Goal: Transaction & Acquisition: Book appointment/travel/reservation

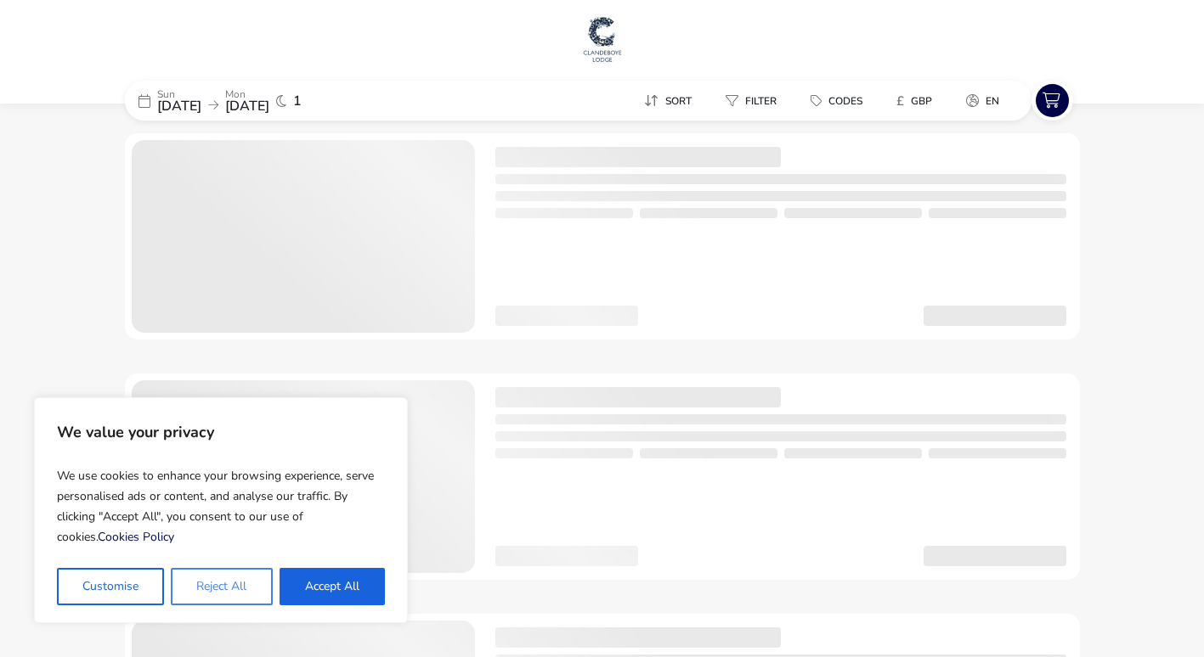
click at [226, 589] on button "Reject All" at bounding box center [221, 586] width 101 height 37
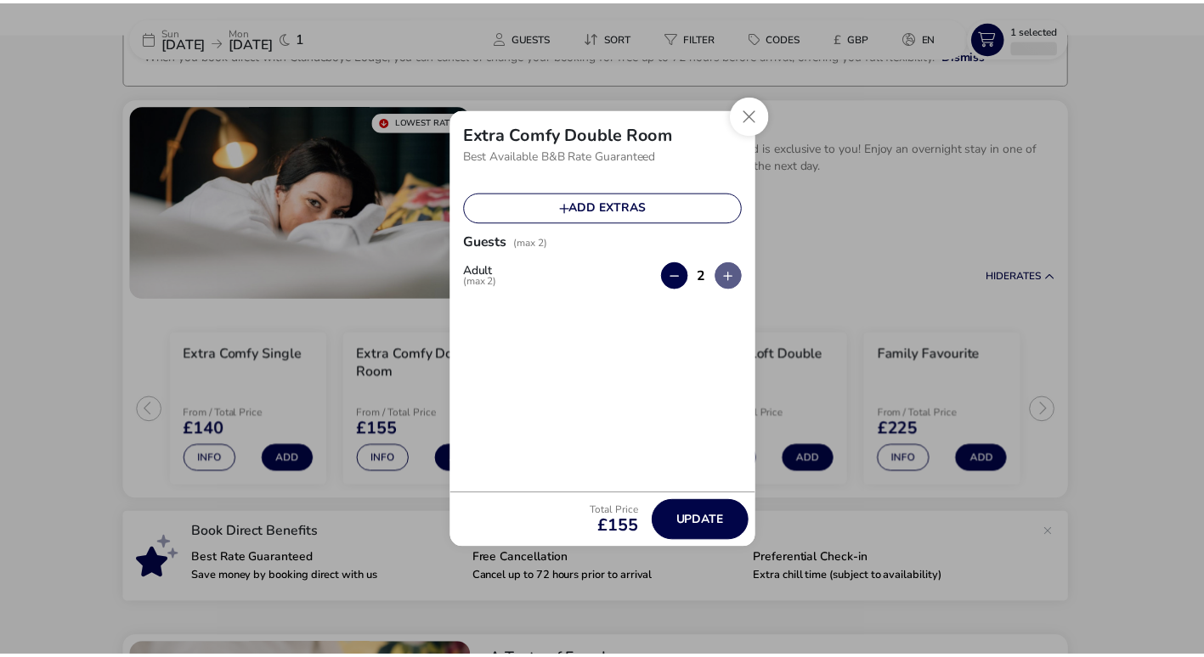
scroll to position [129, 0]
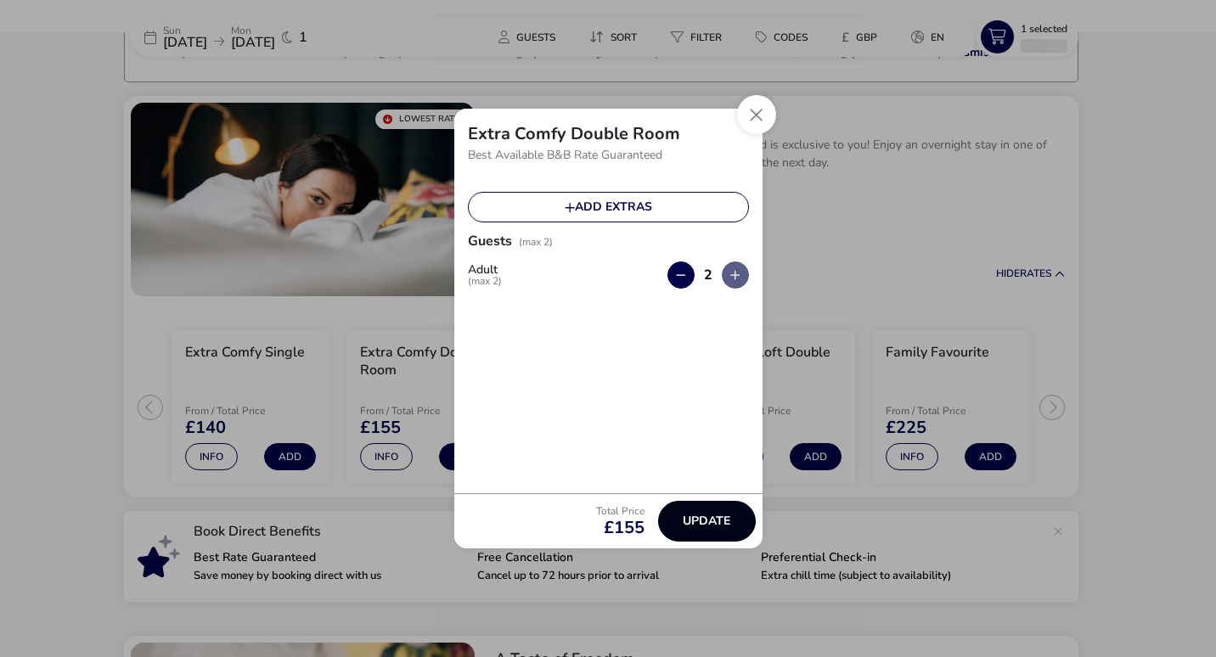
click at [697, 529] on button "Update" at bounding box center [707, 521] width 98 height 41
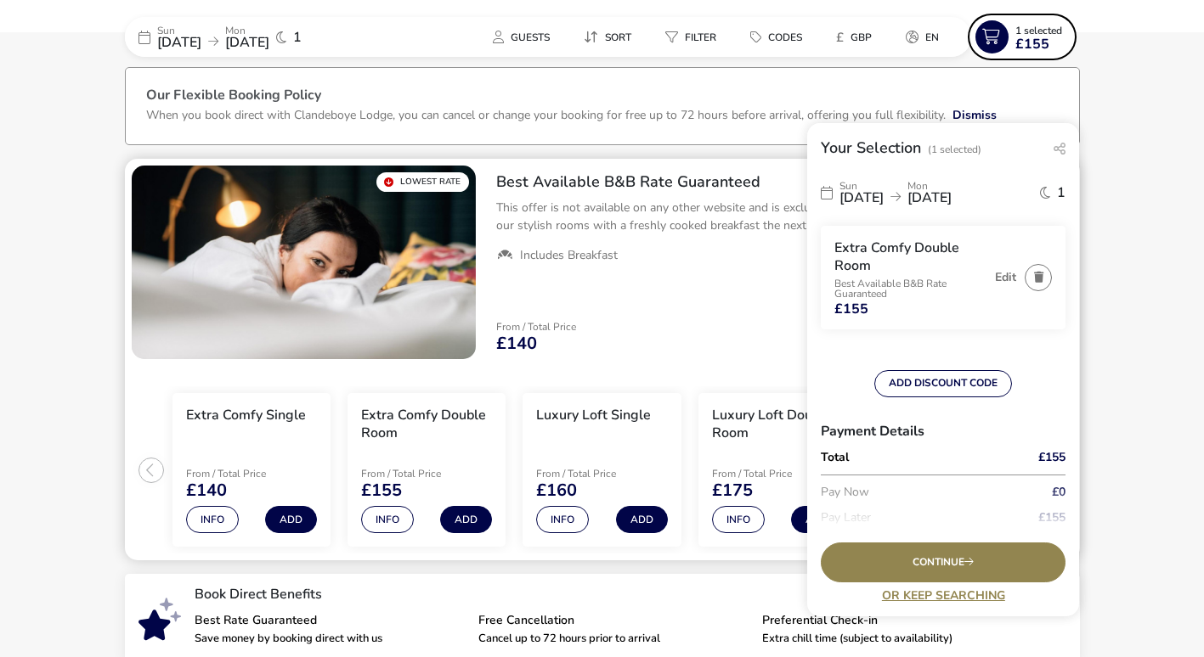
scroll to position [0, 0]
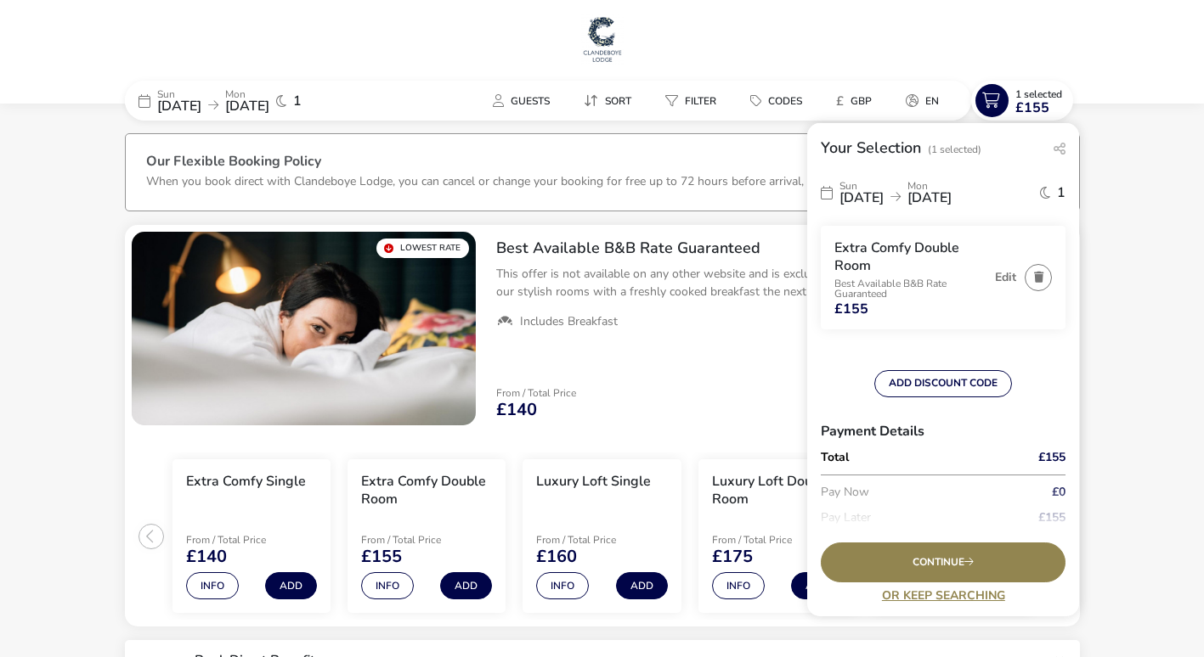
click at [206, 116] on div "[DATE] [DATE] 1" at bounding box center [252, 101] width 255 height 40
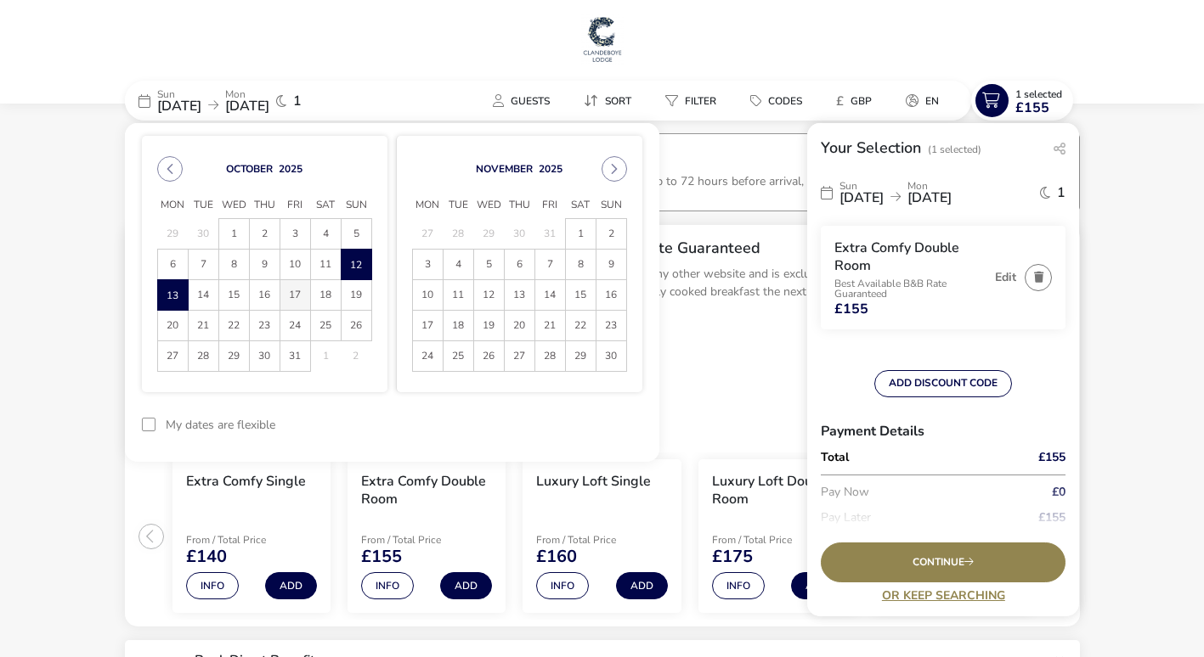
click at [291, 296] on span "17" at bounding box center [295, 295] width 30 height 30
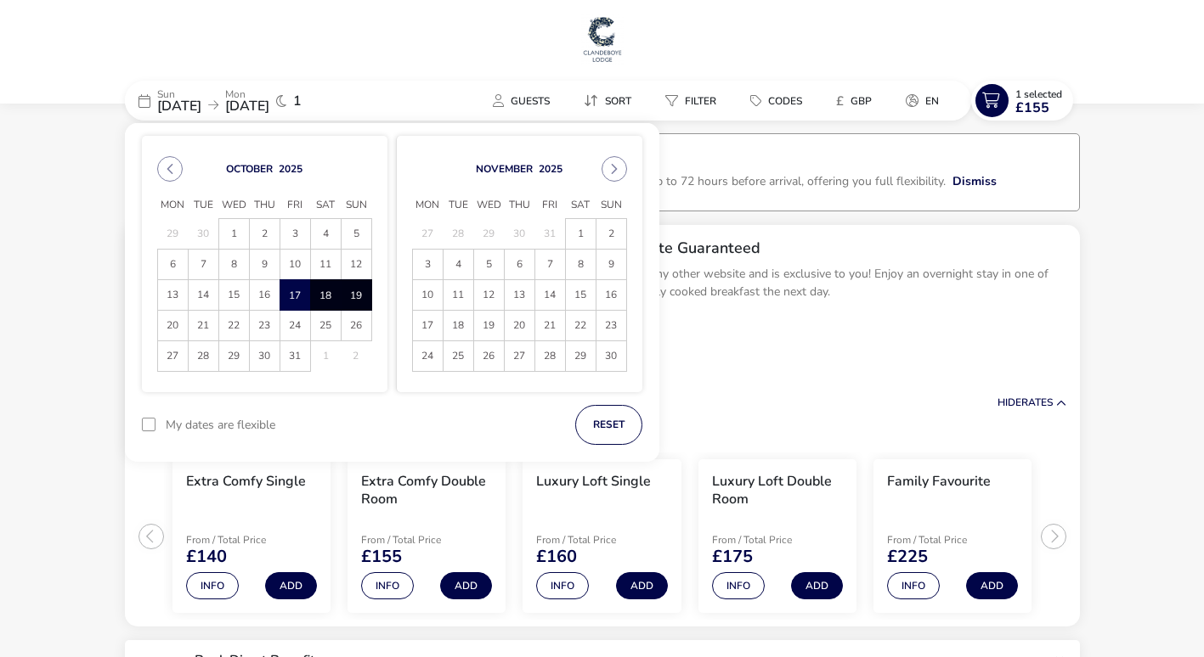
click at [354, 296] on span "19" at bounding box center [356, 295] width 30 height 30
click at [608, 430] on button "Apply Dates" at bounding box center [591, 425] width 104 height 40
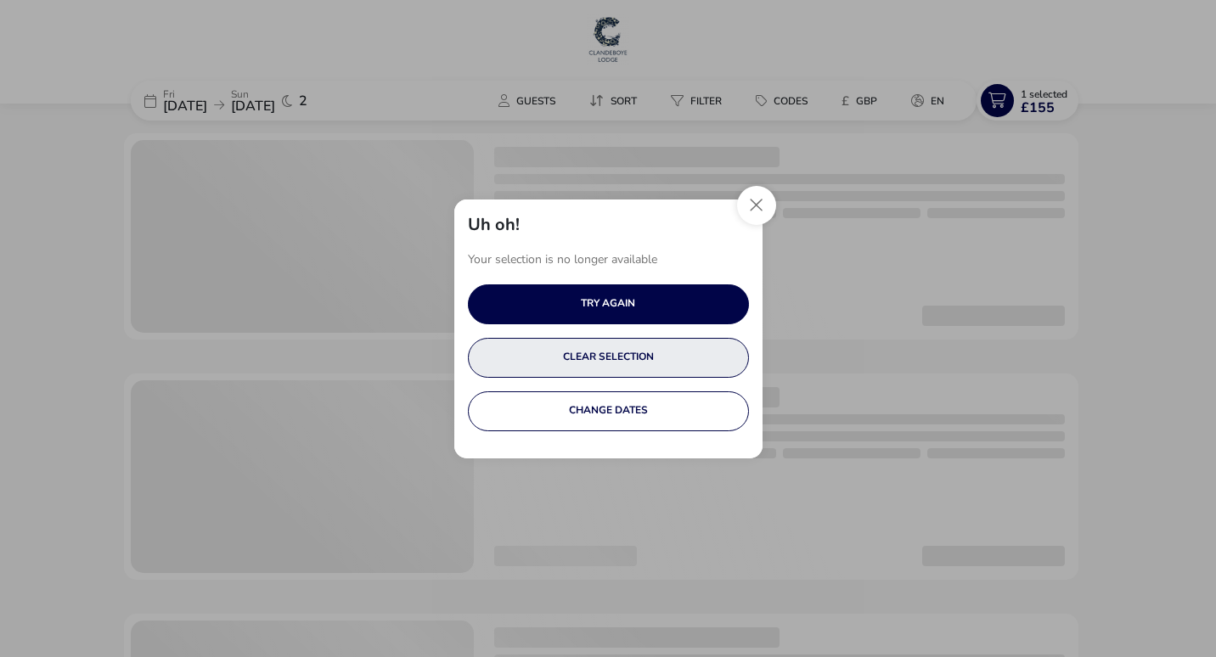
click at [607, 359] on button "CLEAR SELECTION" at bounding box center [608, 358] width 281 height 40
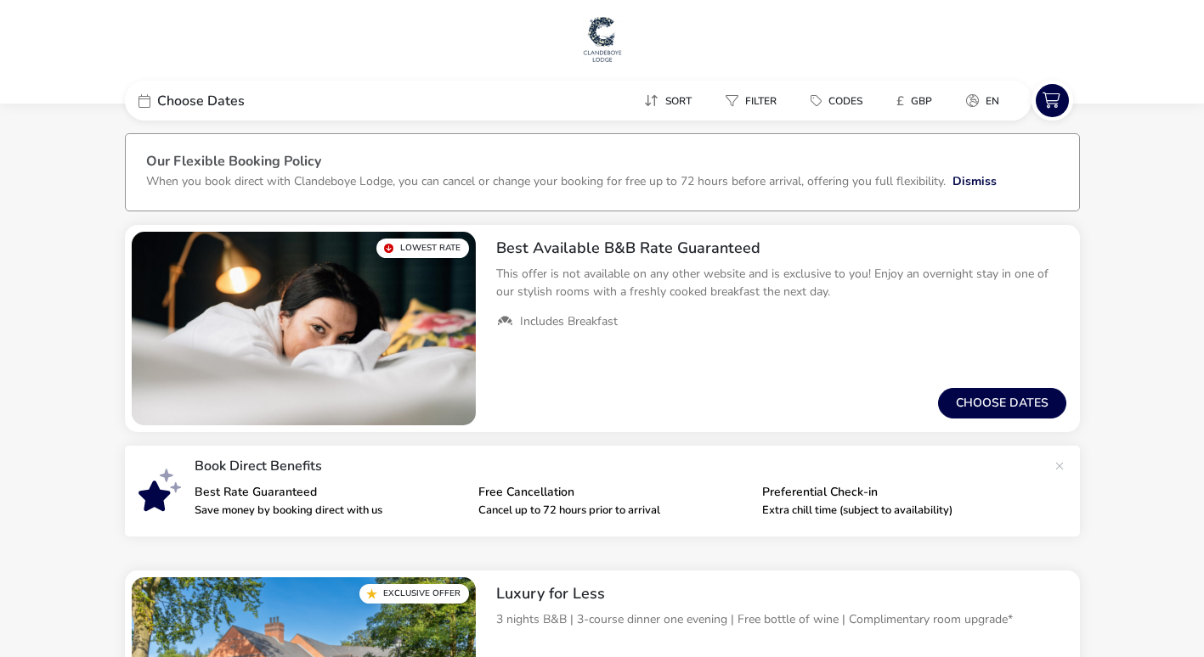
click at [320, 93] on div "Choose Dates" at bounding box center [252, 101] width 255 height 40
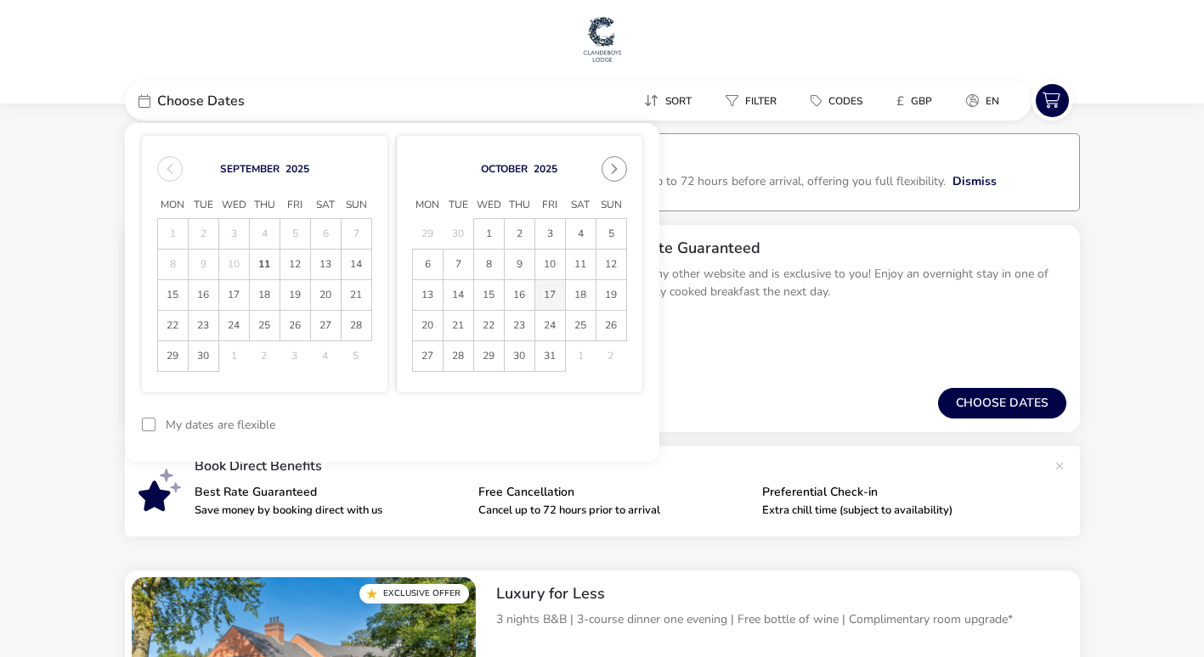
click at [549, 296] on span "17" at bounding box center [550, 295] width 30 height 30
click at [611, 300] on span "19" at bounding box center [611, 295] width 30 height 30
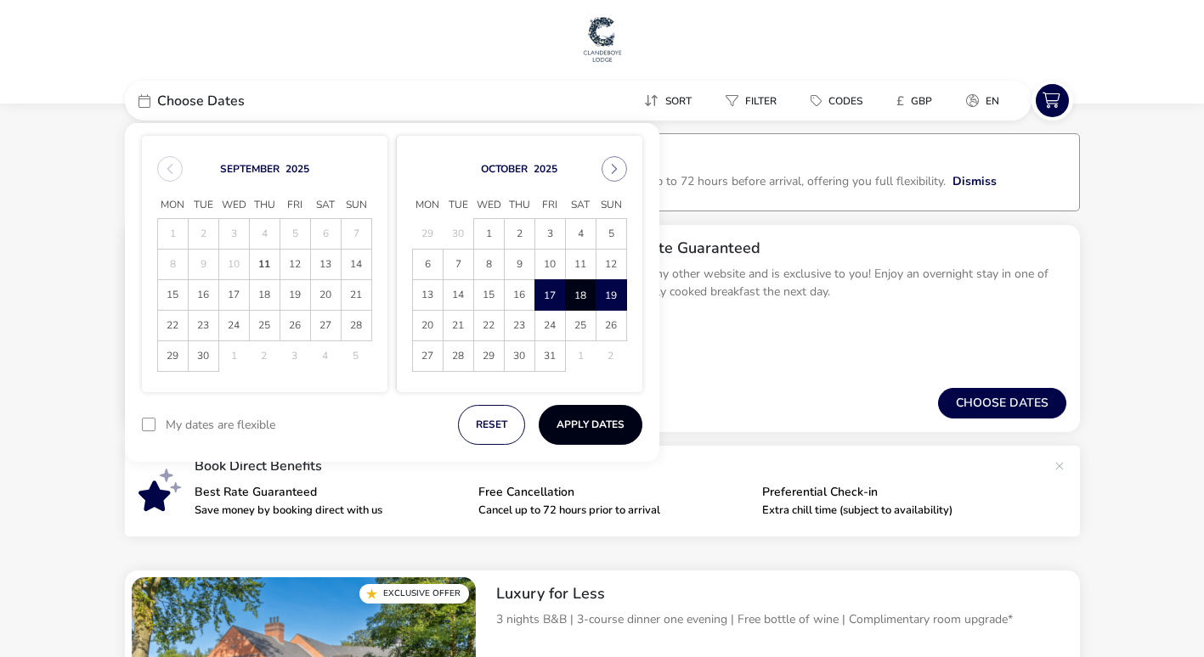
click at [602, 435] on button "Apply Dates" at bounding box center [591, 425] width 104 height 40
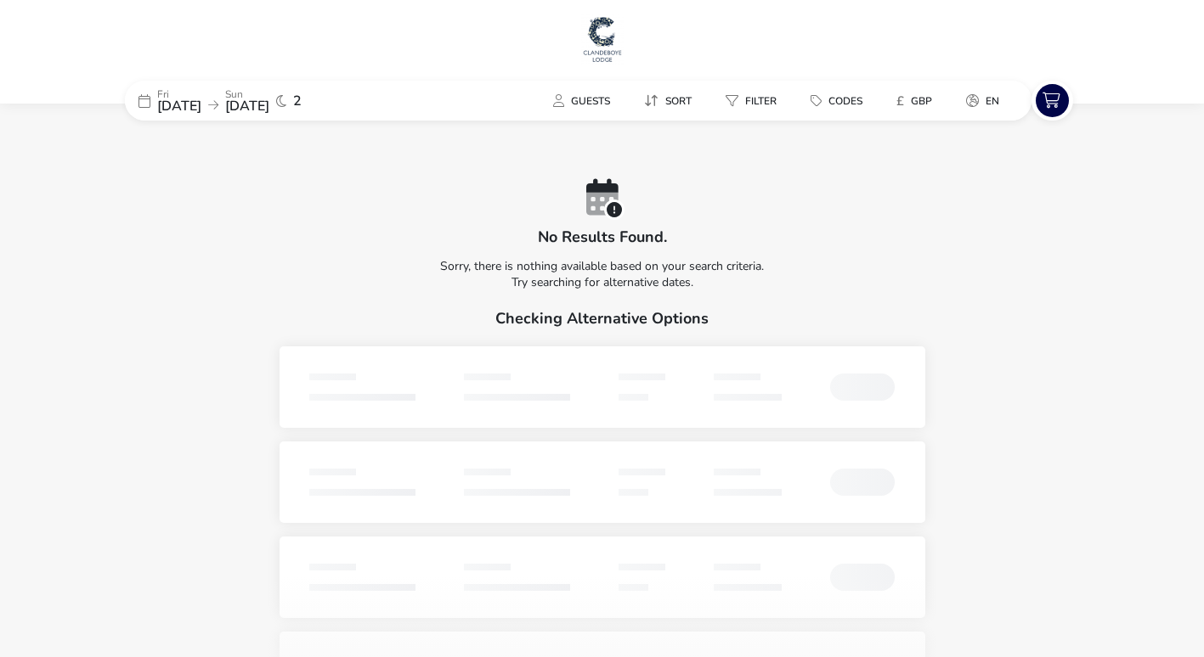
click at [266, 100] on span "[DATE]" at bounding box center [247, 106] width 44 height 19
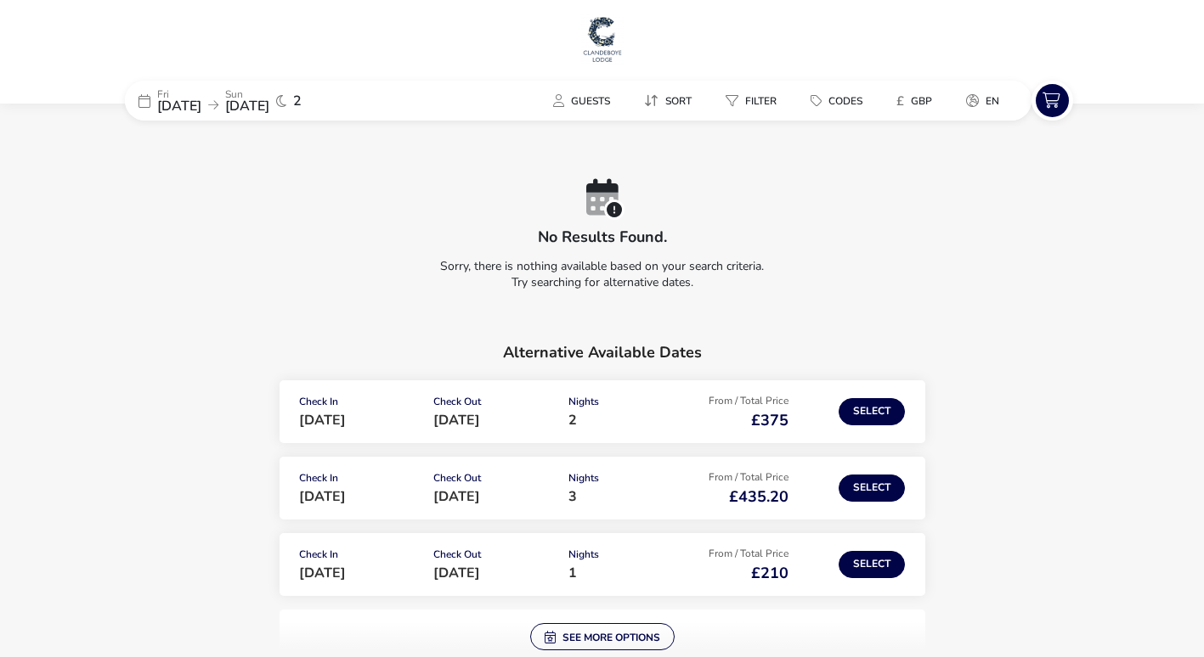
click at [157, 89] on p "Fri" at bounding box center [179, 94] width 44 height 10
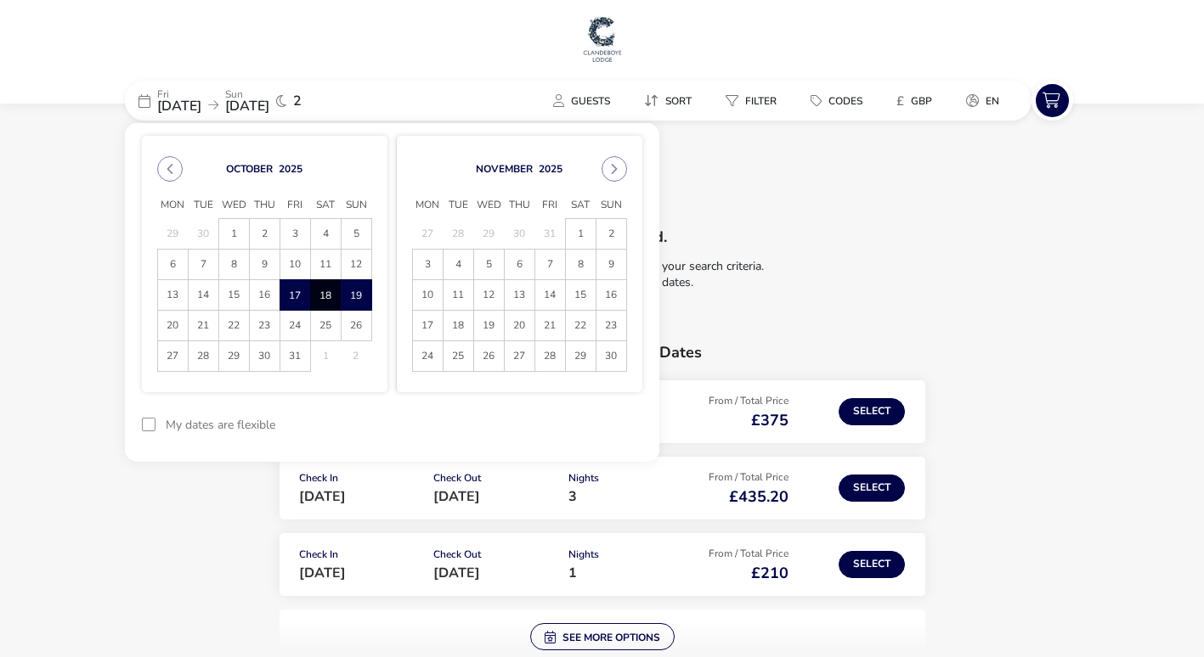
click at [324, 291] on span "18" at bounding box center [326, 295] width 30 height 30
click at [357, 295] on span "19" at bounding box center [356, 295] width 30 height 30
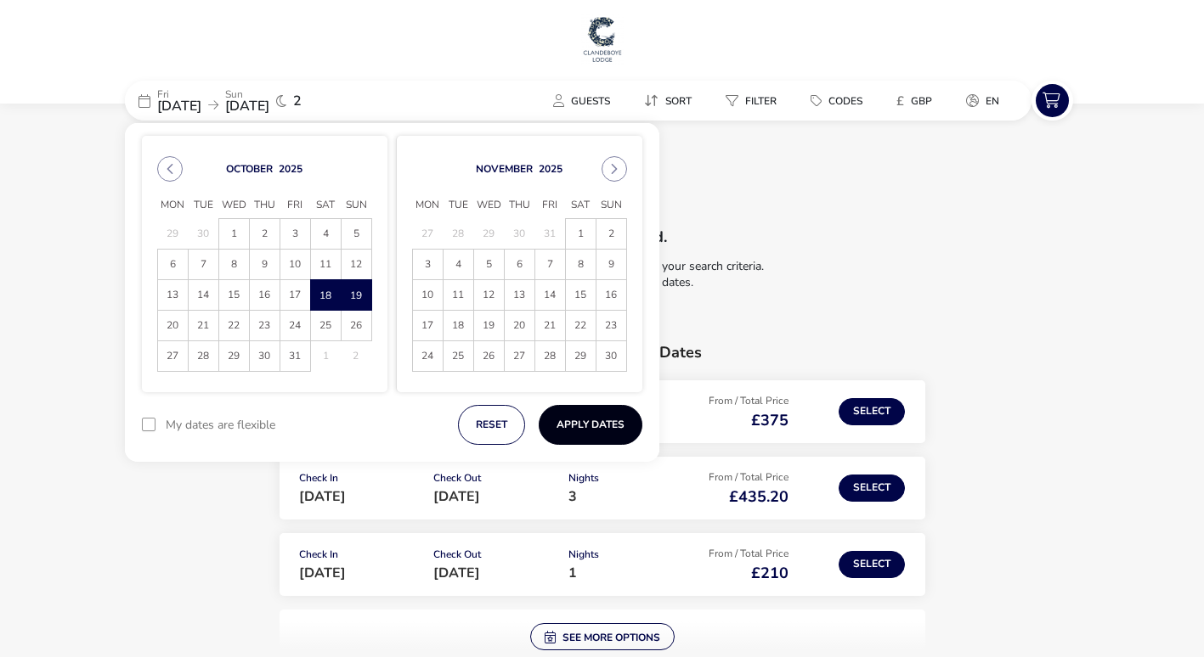
click at [606, 408] on button "Apply Dates" at bounding box center [591, 425] width 104 height 40
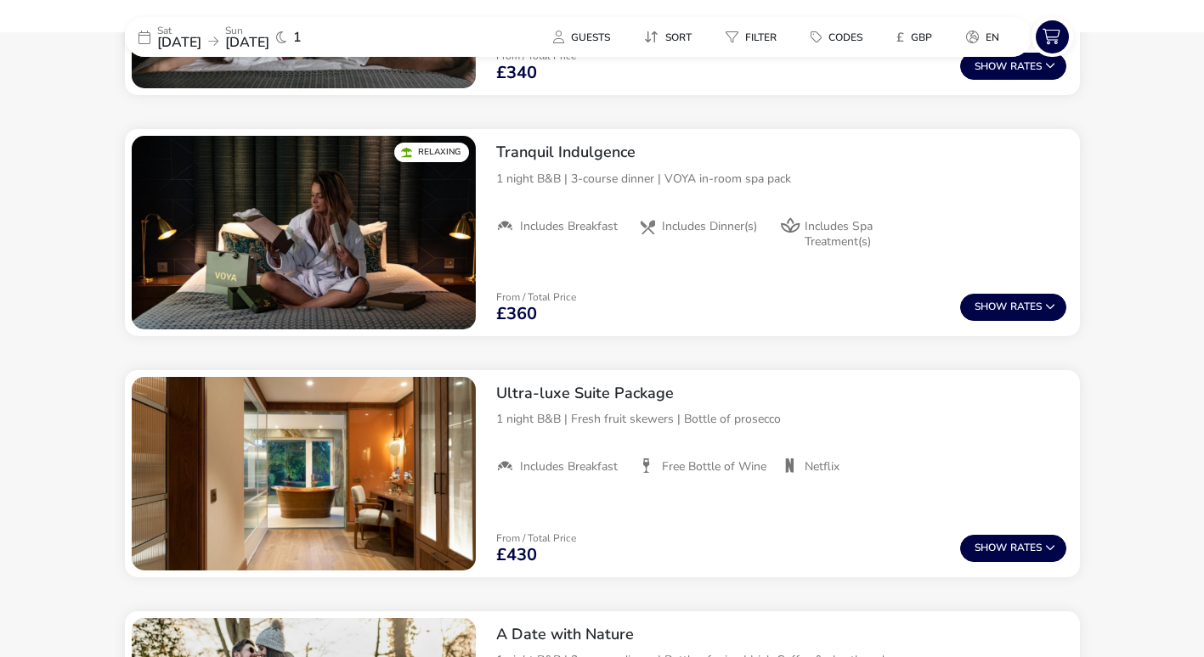
scroll to position [1104, 0]
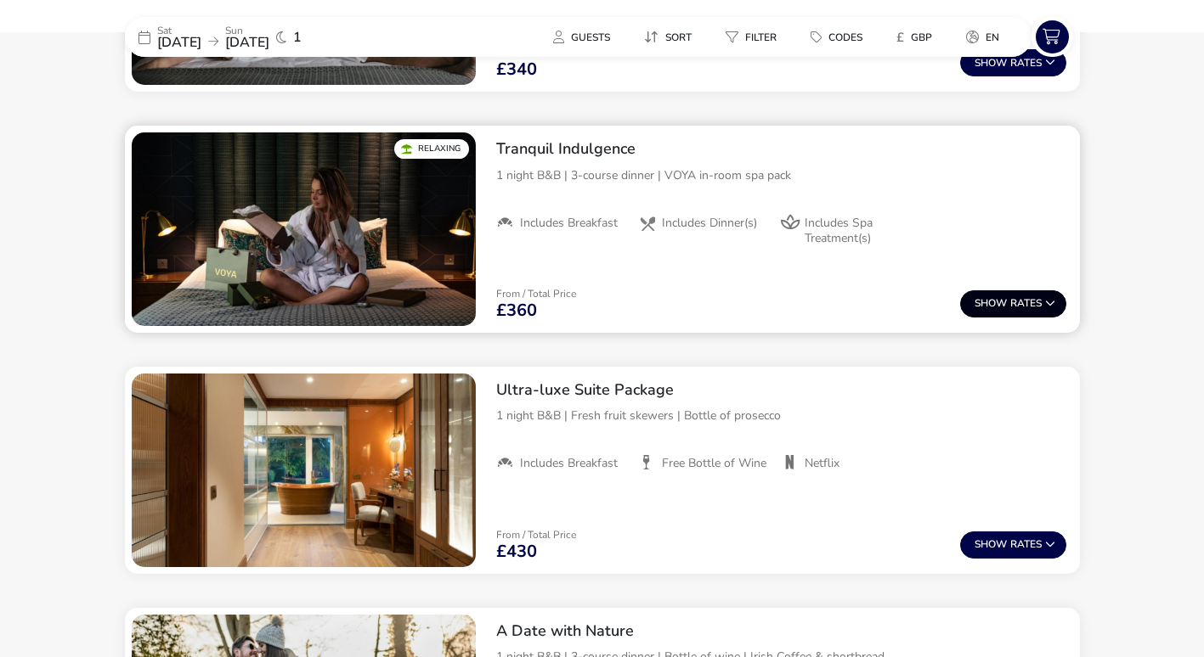
click at [968, 293] on button "Show Rates" at bounding box center [1013, 304] width 106 height 27
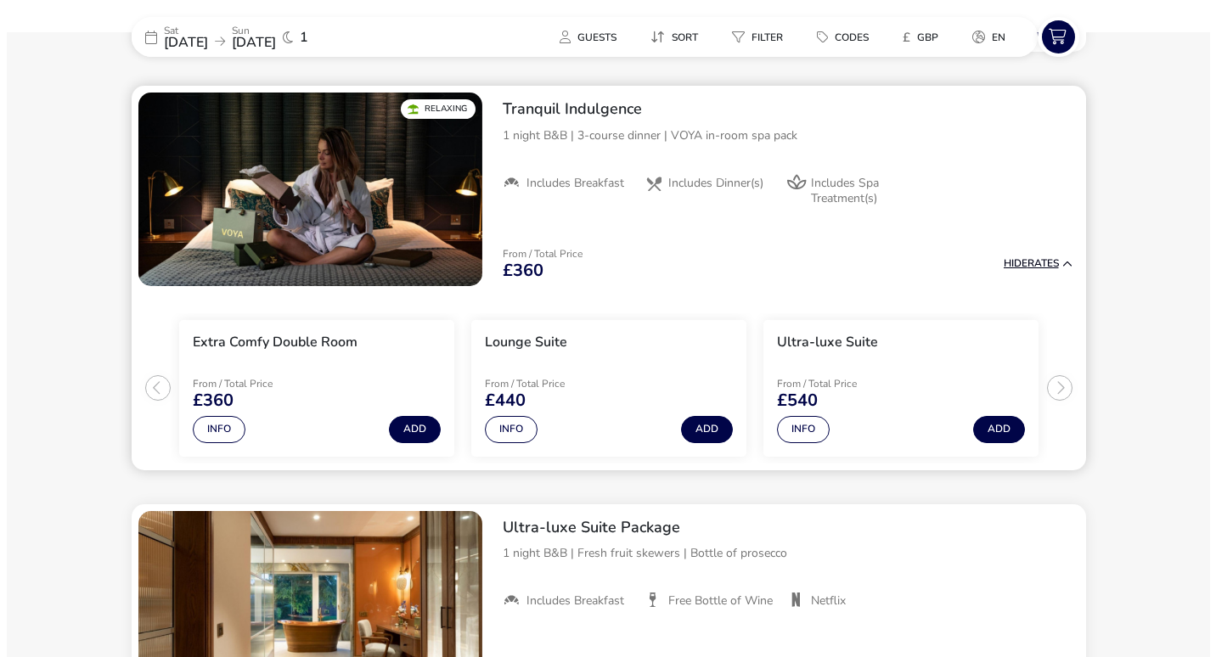
scroll to position [1145, 0]
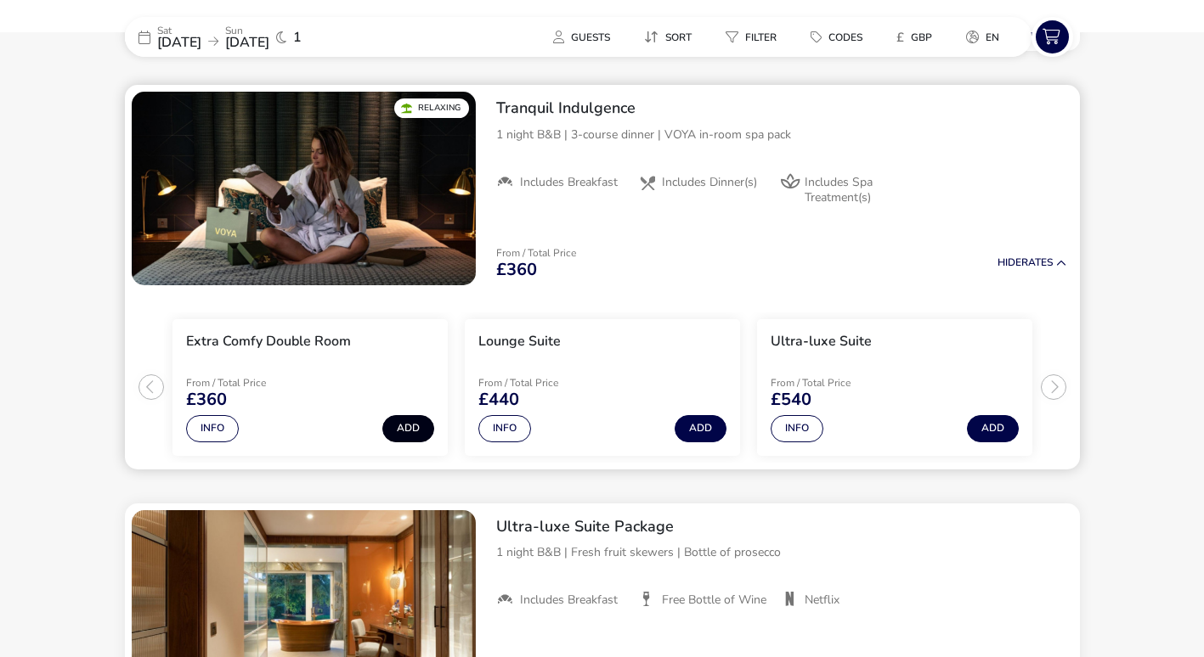
click at [403, 432] on button "Add" at bounding box center [408, 428] width 52 height 27
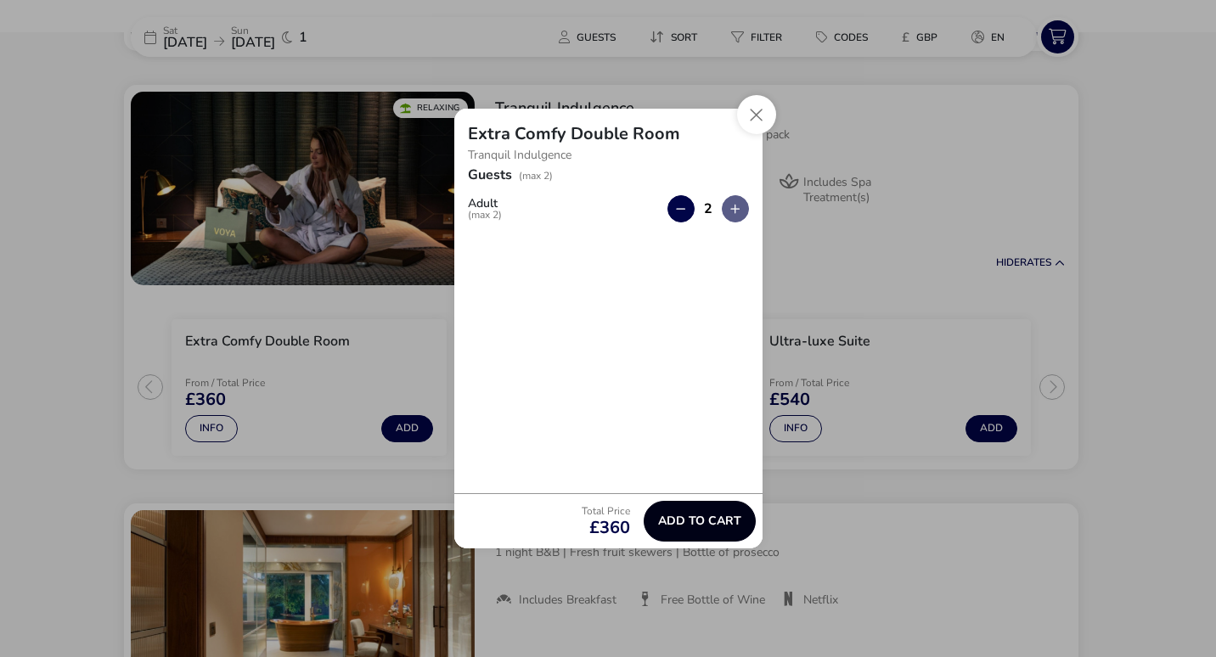
click at [707, 522] on span "Add to cart" at bounding box center [699, 521] width 83 height 13
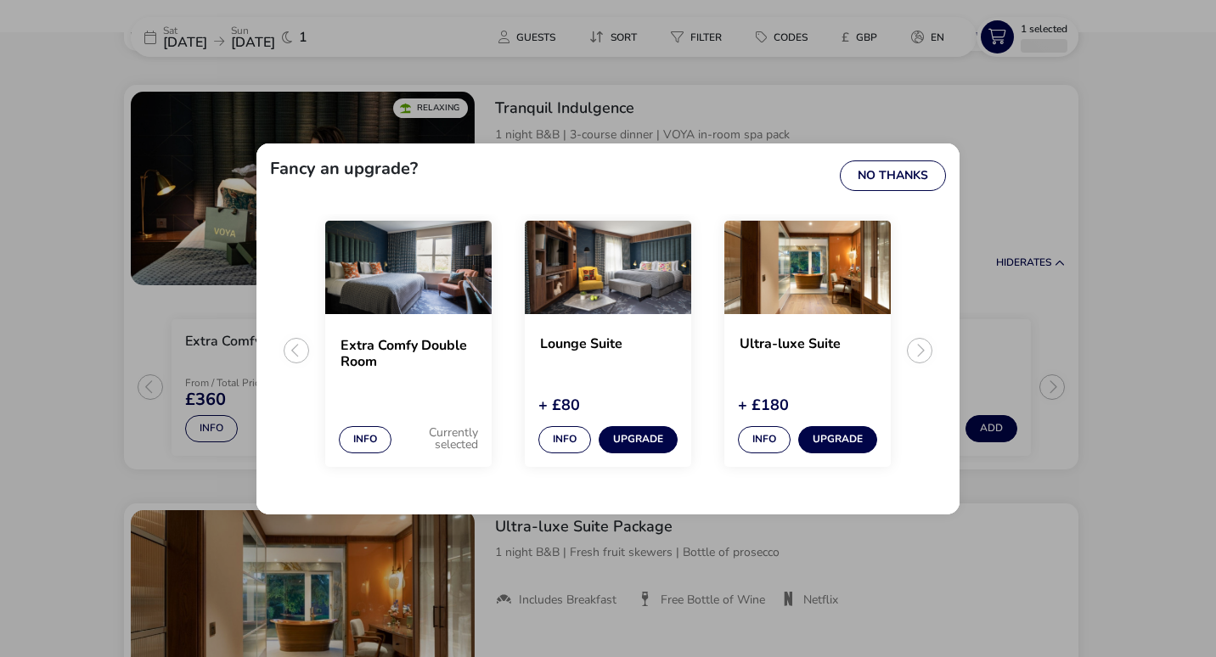
click at [406, 384] on div "Extra Comfy Double Room" at bounding box center [408, 371] width 166 height 97
click at [382, 439] on button "Info" at bounding box center [365, 439] width 53 height 27
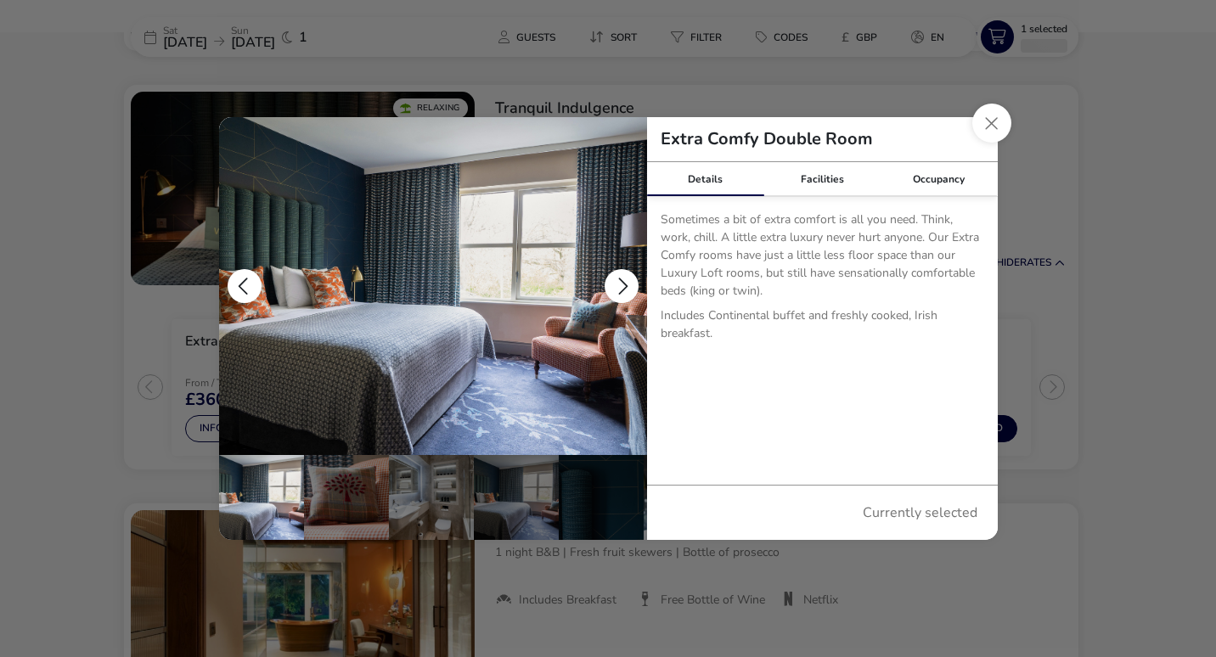
click at [626, 283] on button "details" at bounding box center [622, 286] width 34 height 34
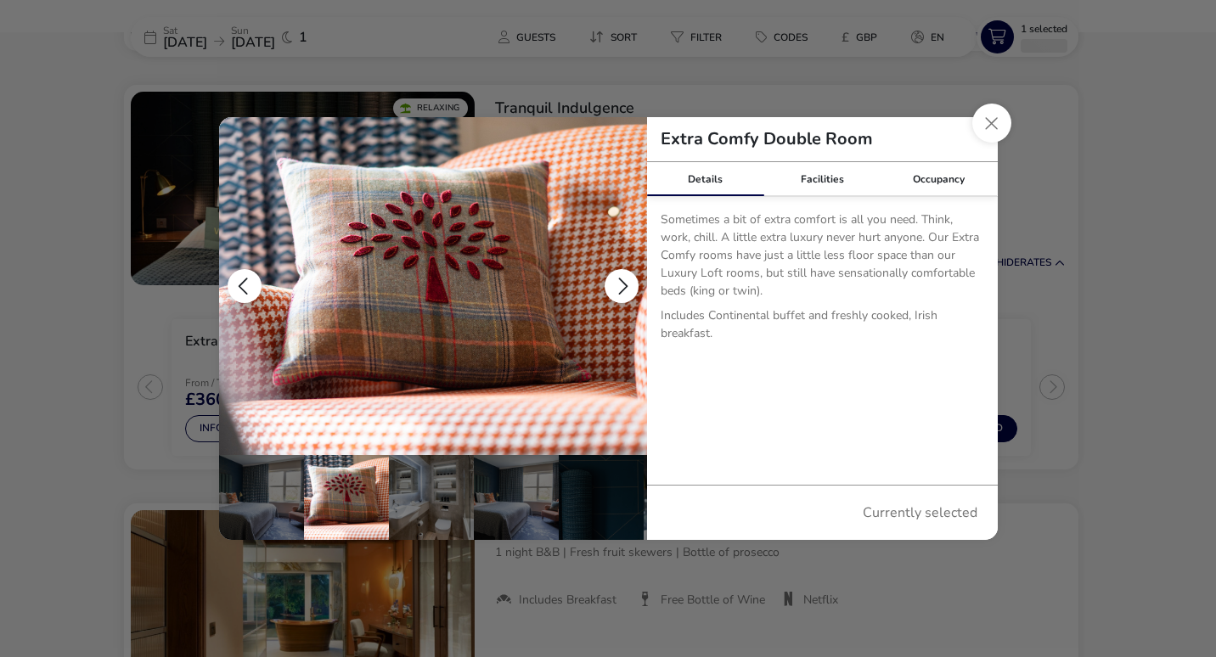
click at [626, 283] on button "details" at bounding box center [622, 286] width 34 height 34
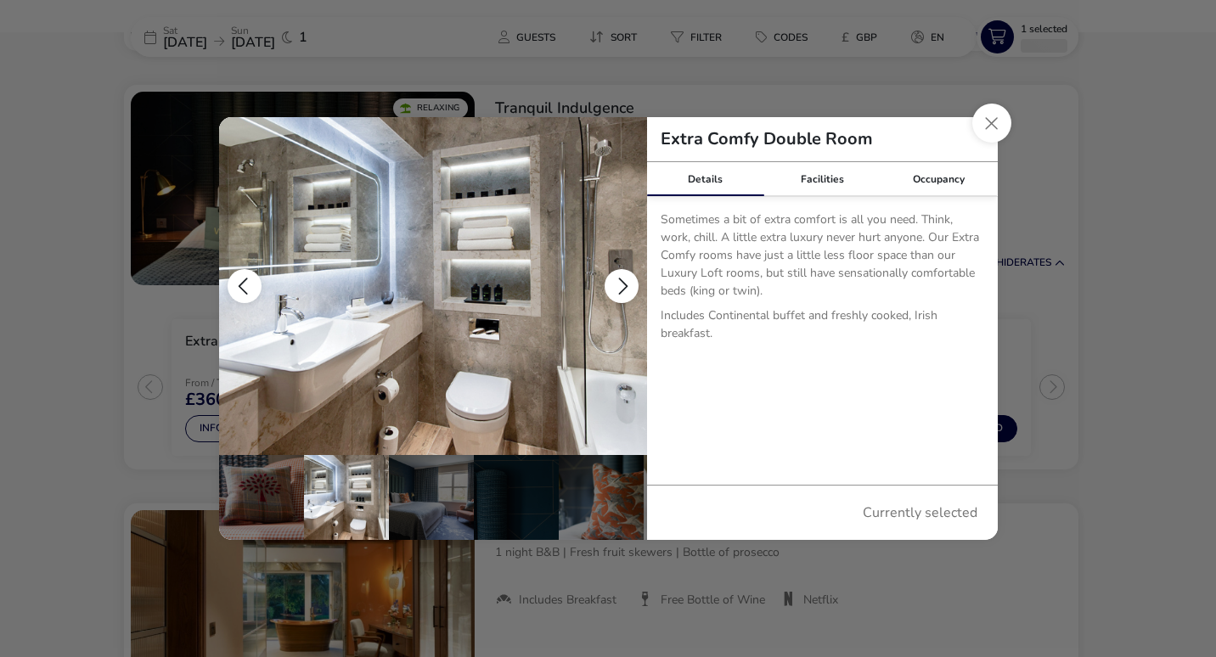
click at [626, 283] on button "details" at bounding box center [622, 286] width 34 height 34
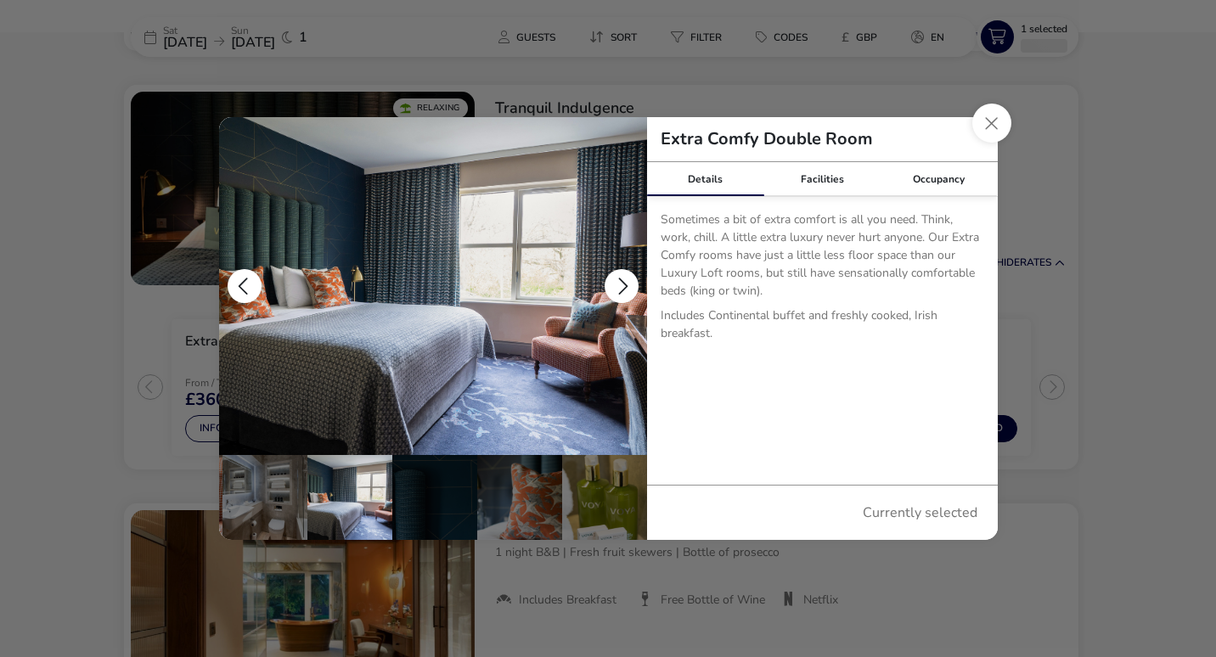
click at [626, 283] on button "details" at bounding box center [622, 286] width 34 height 34
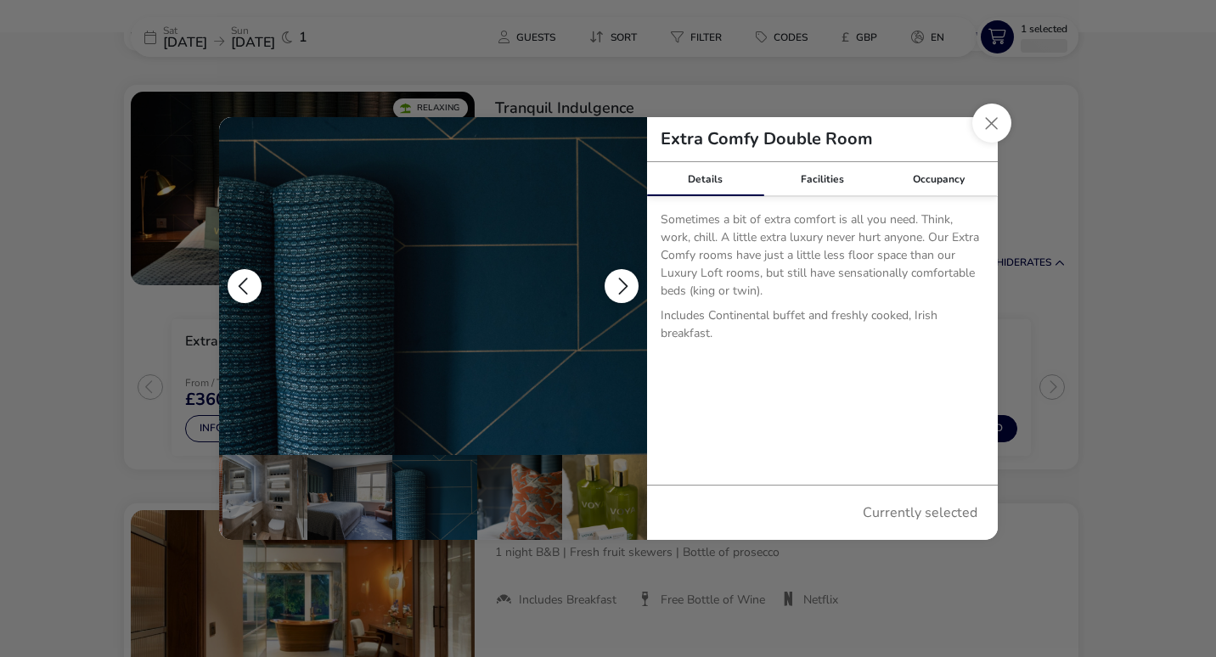
click at [626, 283] on button "details" at bounding box center [622, 286] width 34 height 34
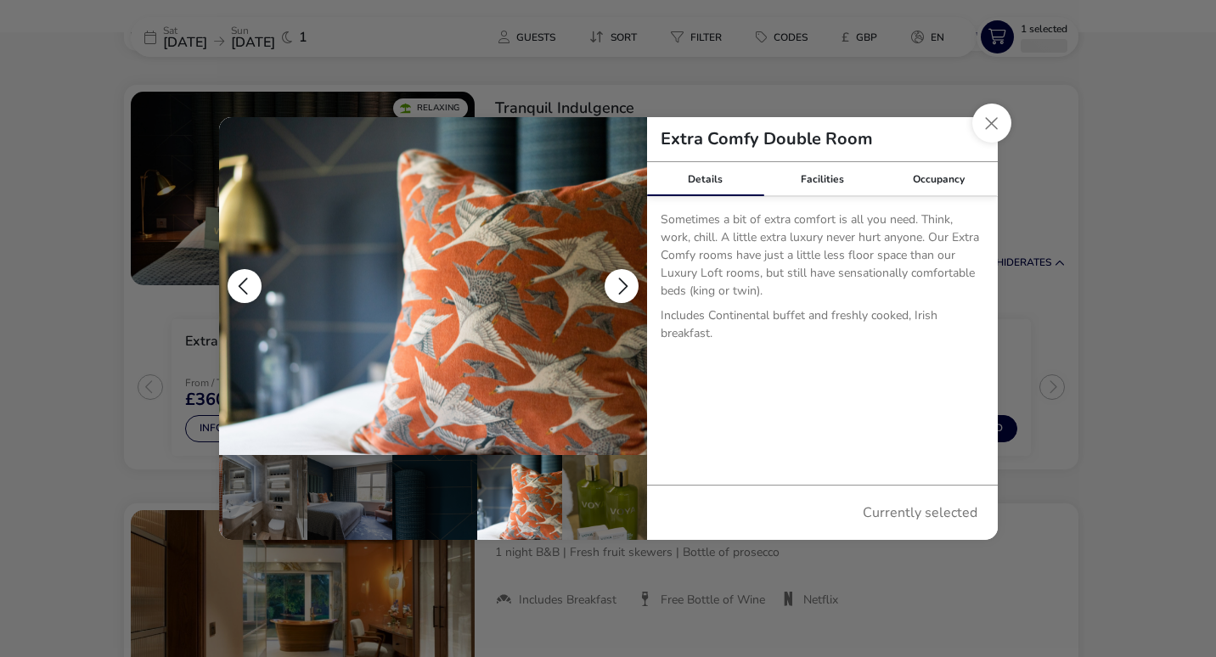
click at [626, 283] on button "details" at bounding box center [622, 286] width 34 height 34
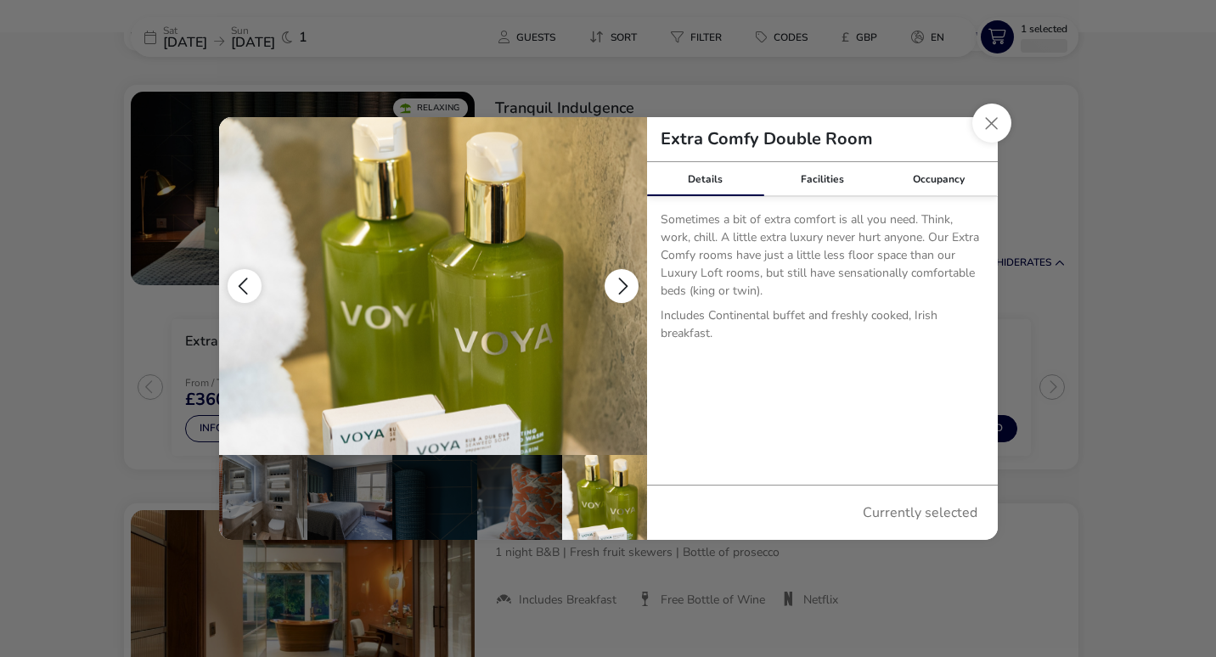
click at [626, 283] on button "details" at bounding box center [622, 286] width 34 height 34
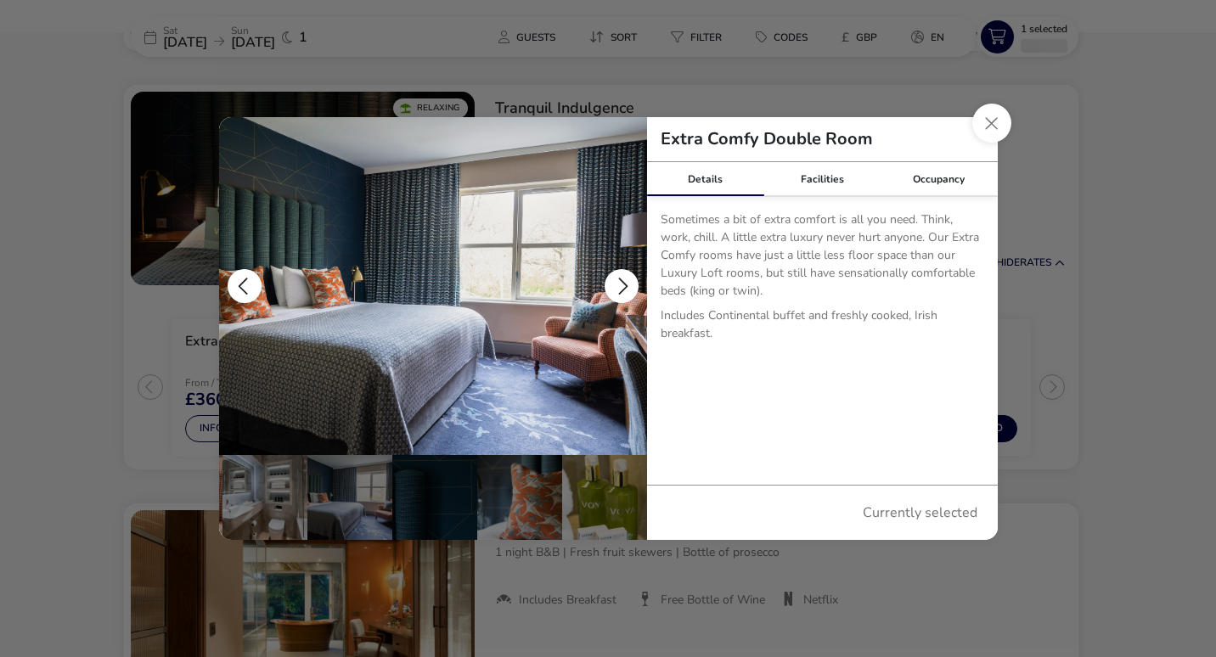
scroll to position [0, 0]
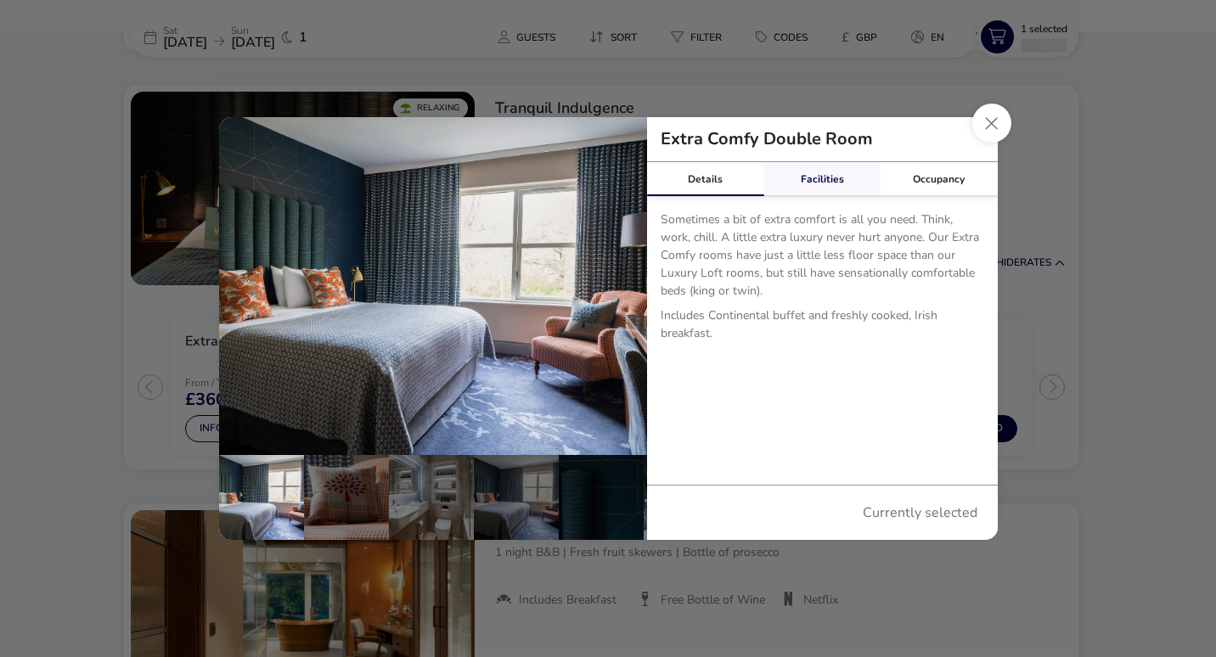
click at [830, 189] on link "Facilities" at bounding box center [822, 179] width 117 height 34
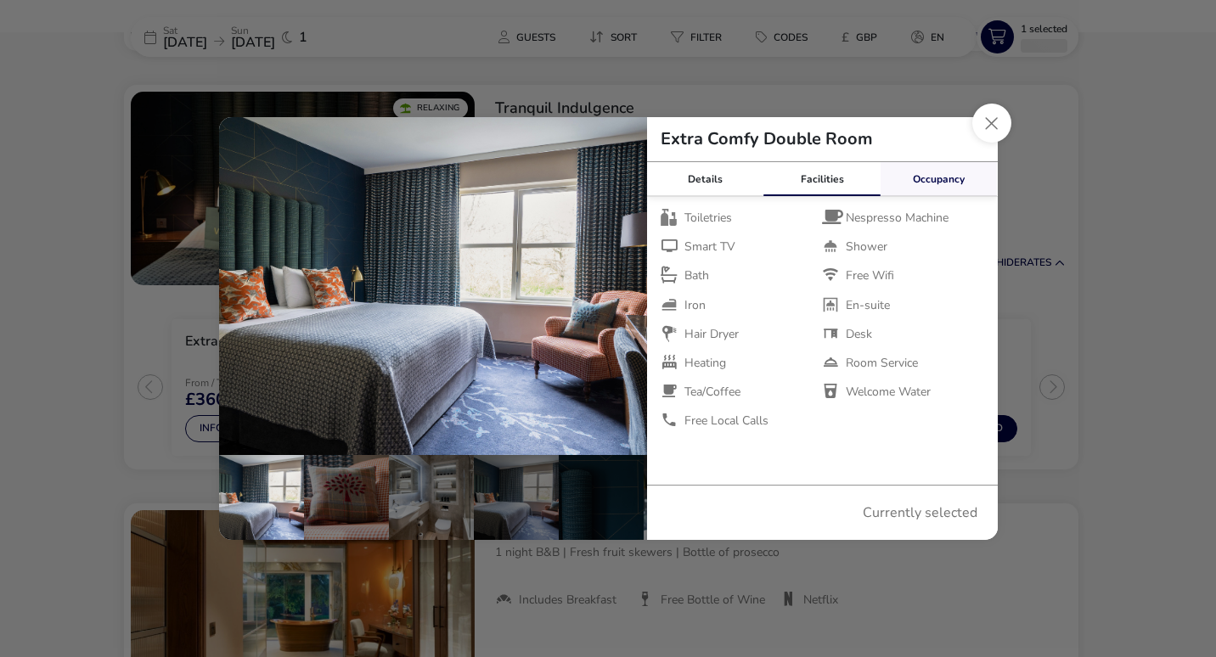
click at [940, 175] on link "Occupancy" at bounding box center [939, 179] width 117 height 34
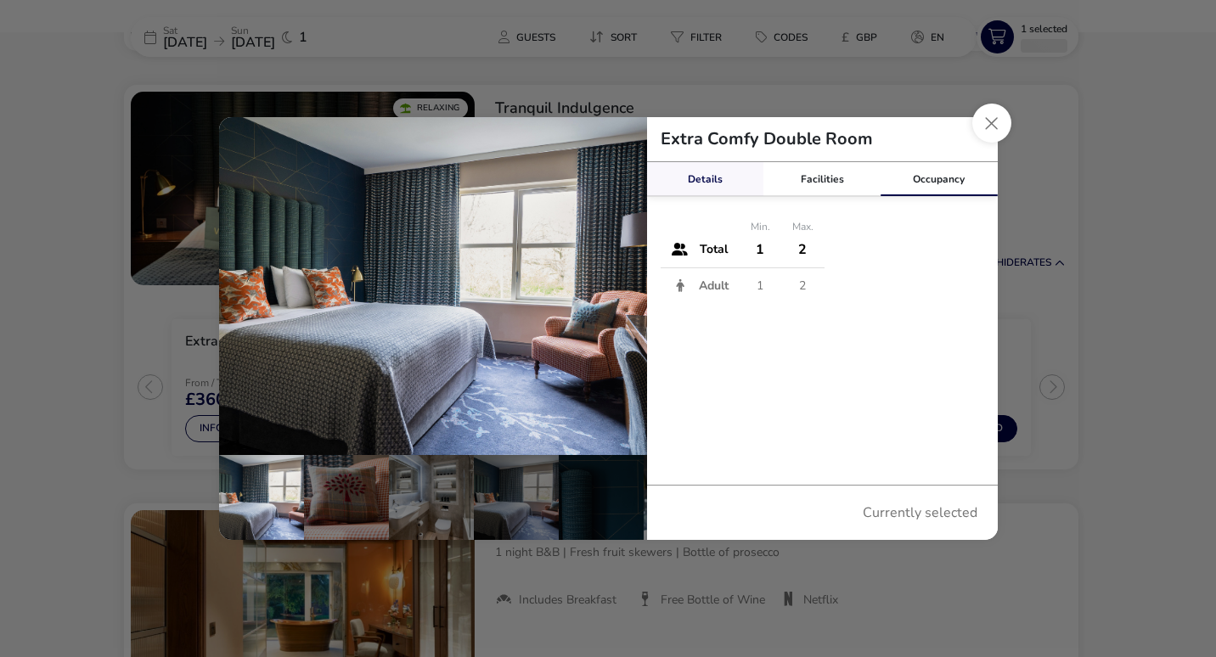
click at [710, 166] on link "Details" at bounding box center [705, 179] width 117 height 34
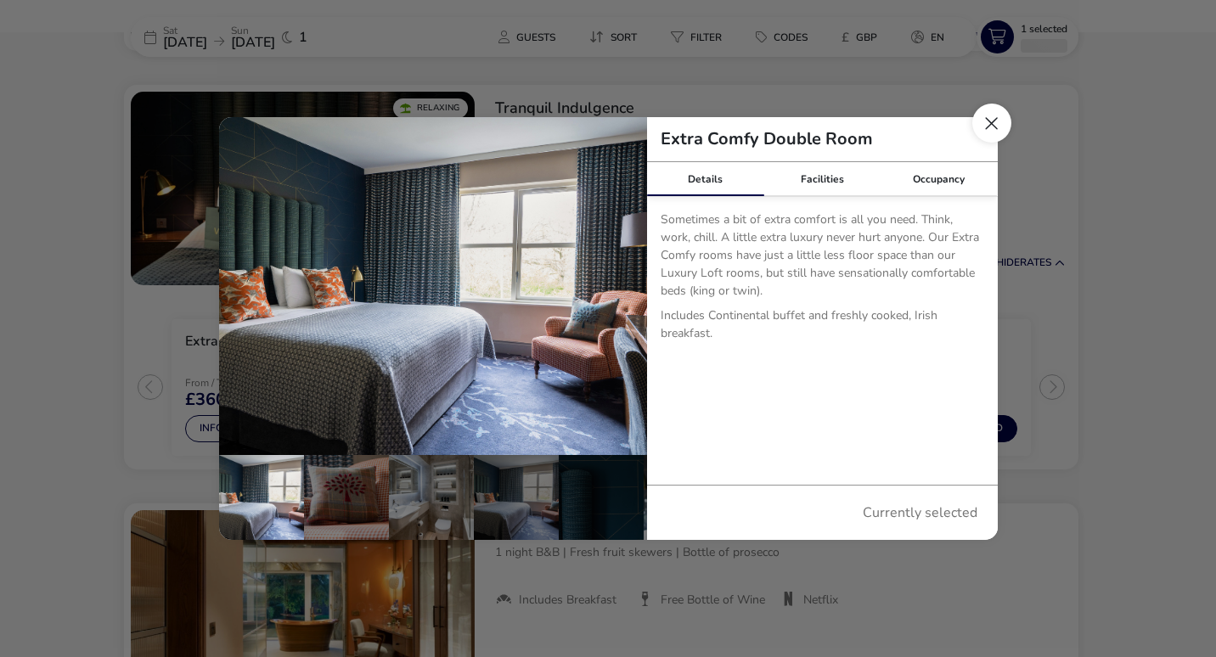
click at [988, 131] on button "Close dialog" at bounding box center [992, 123] width 39 height 39
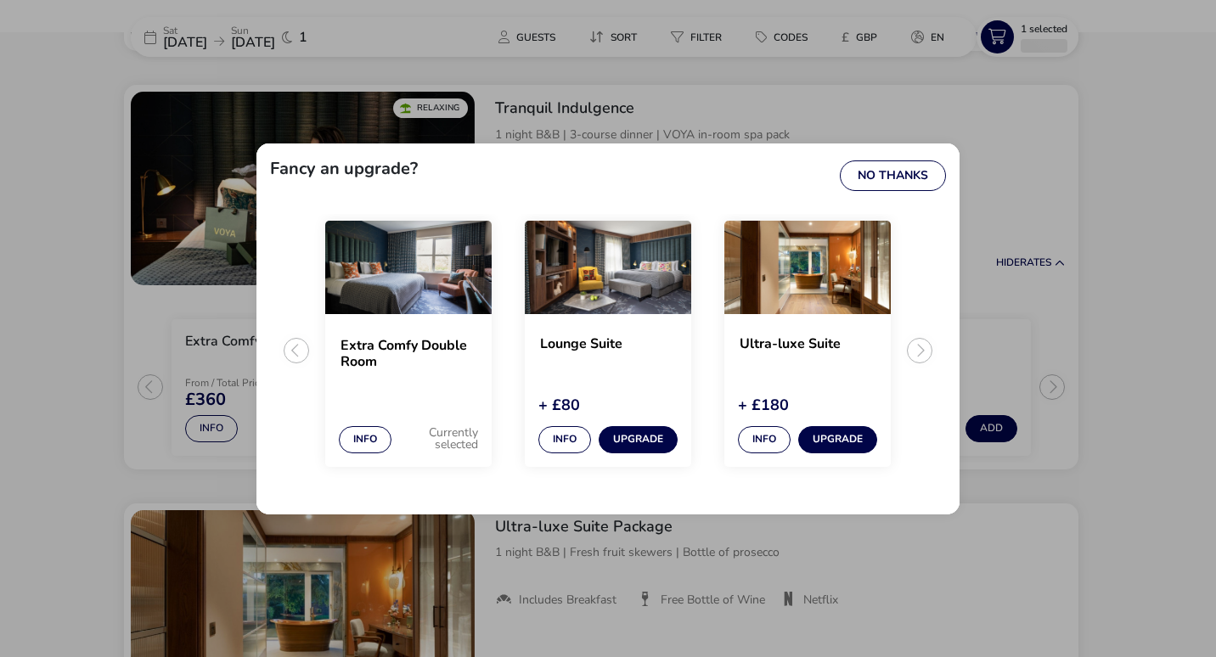
click at [602, 345] on h2 "Lounge Suite" at bounding box center [608, 352] width 136 height 32
click at [556, 441] on button "Info" at bounding box center [565, 439] width 53 height 27
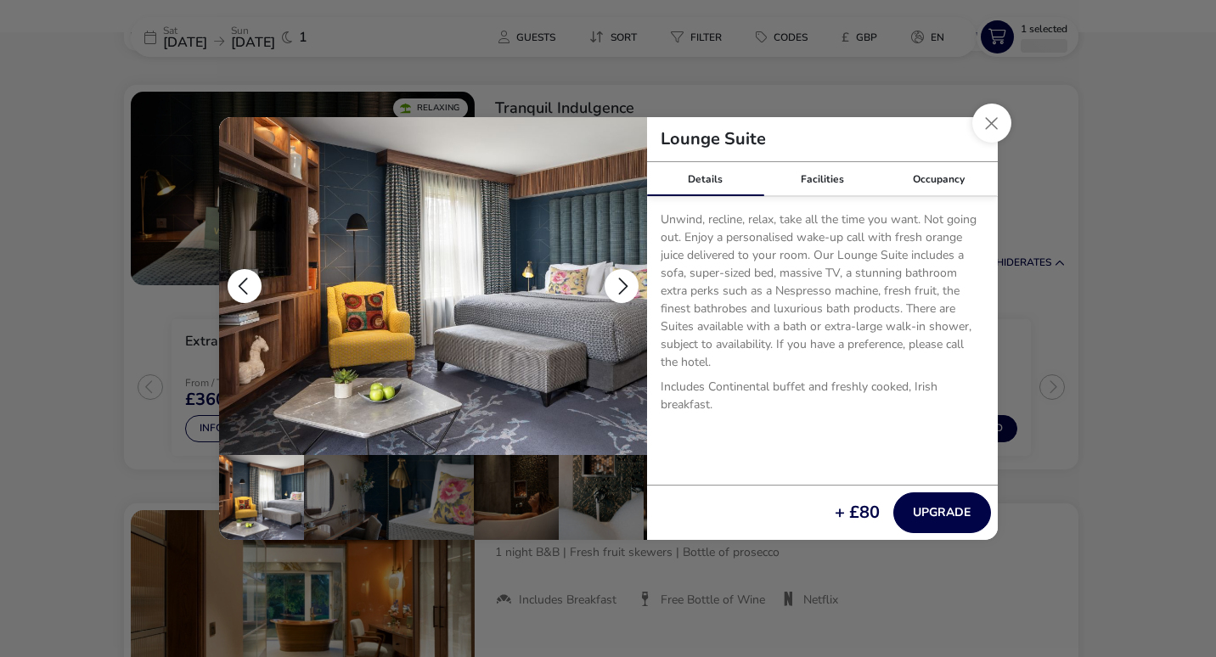
click at [634, 268] on img "details" at bounding box center [433, 286] width 428 height 338
click at [630, 283] on button "details" at bounding box center [622, 286] width 34 height 34
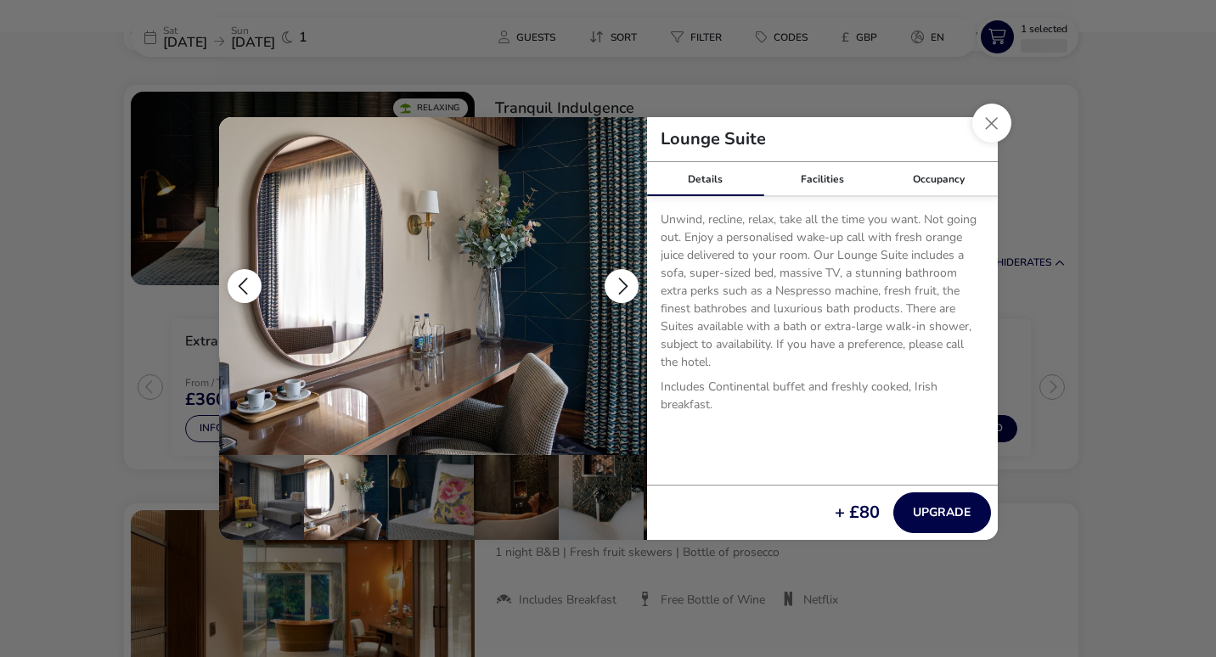
click at [630, 283] on button "details" at bounding box center [622, 286] width 34 height 34
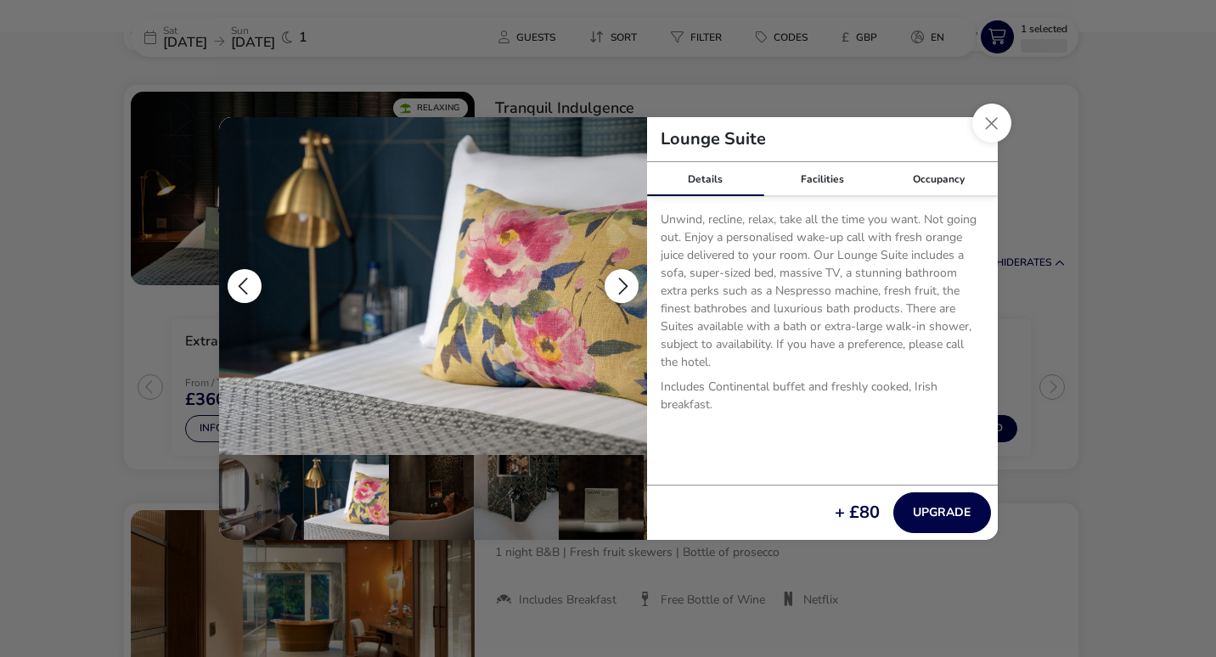
click at [630, 283] on button "details" at bounding box center [622, 286] width 34 height 34
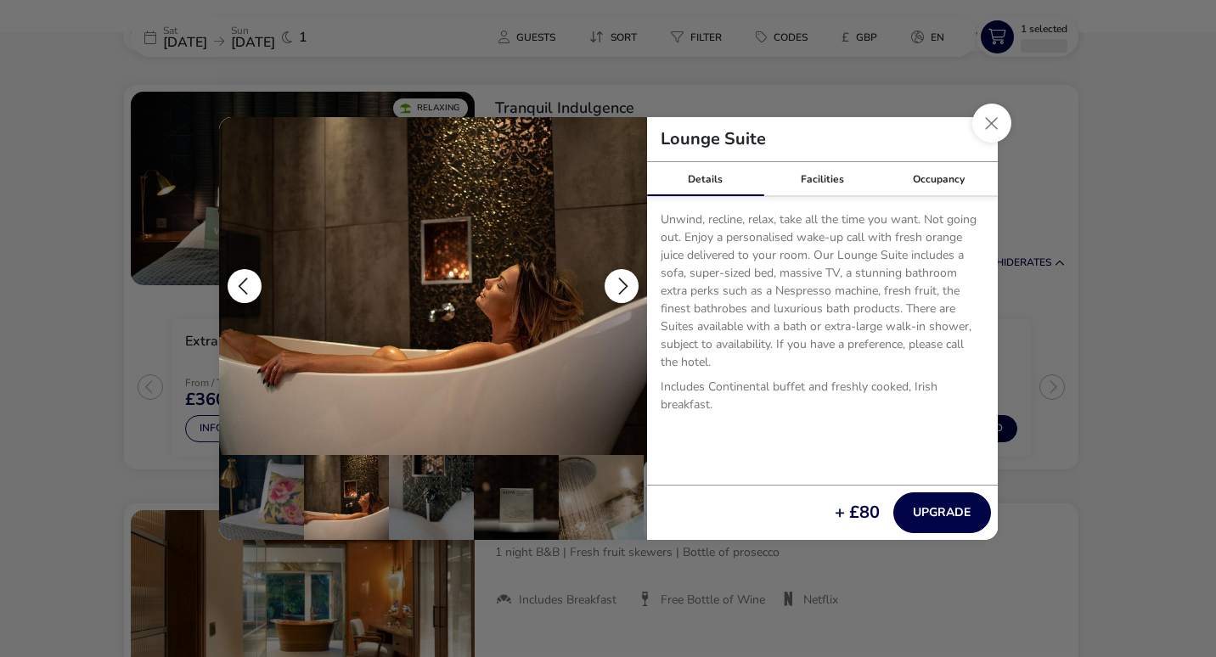
click at [630, 283] on button "details" at bounding box center [622, 286] width 34 height 34
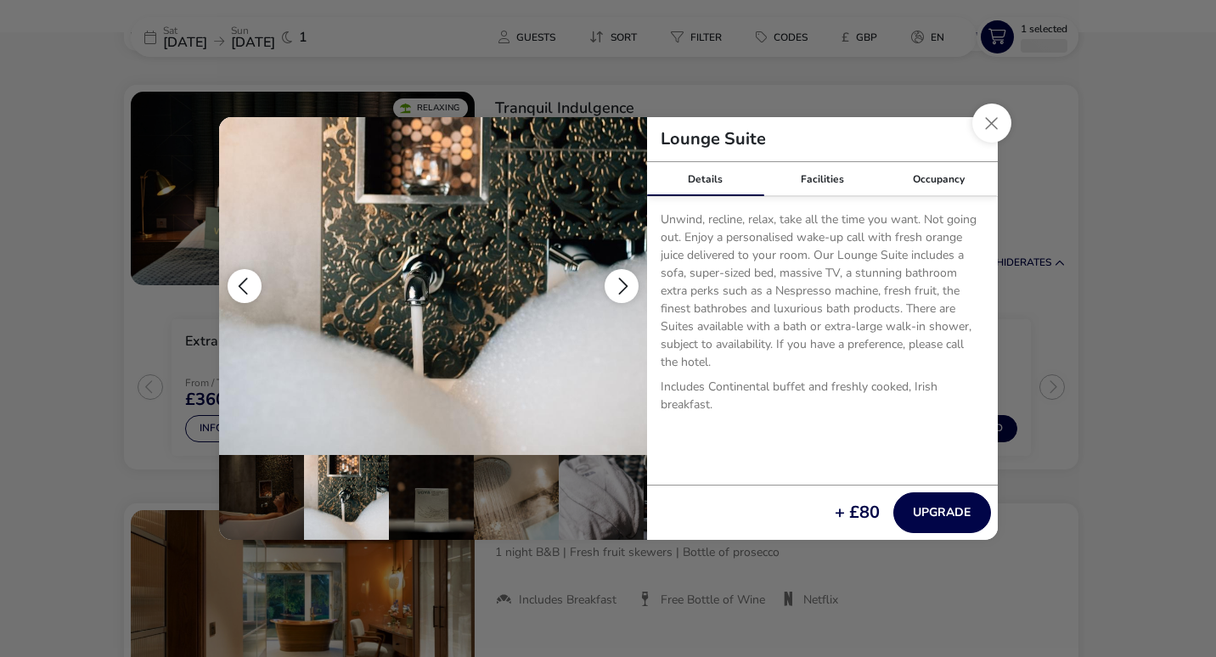
click at [630, 283] on button "details" at bounding box center [622, 286] width 34 height 34
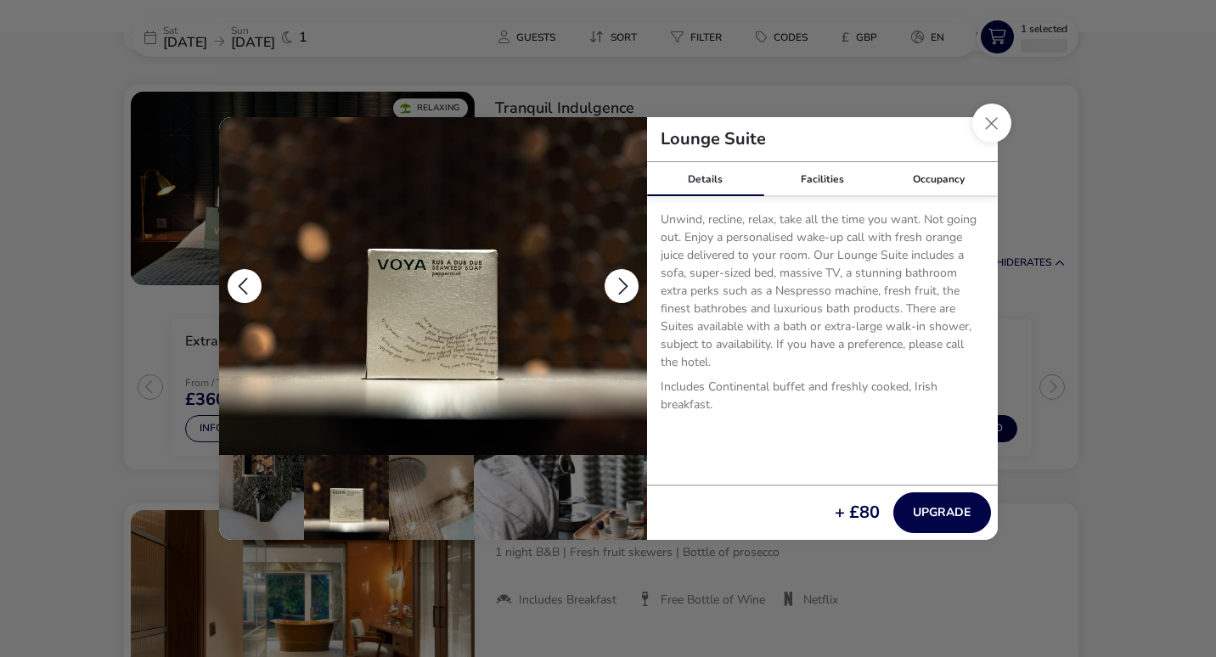
click at [630, 283] on button "details" at bounding box center [622, 286] width 34 height 34
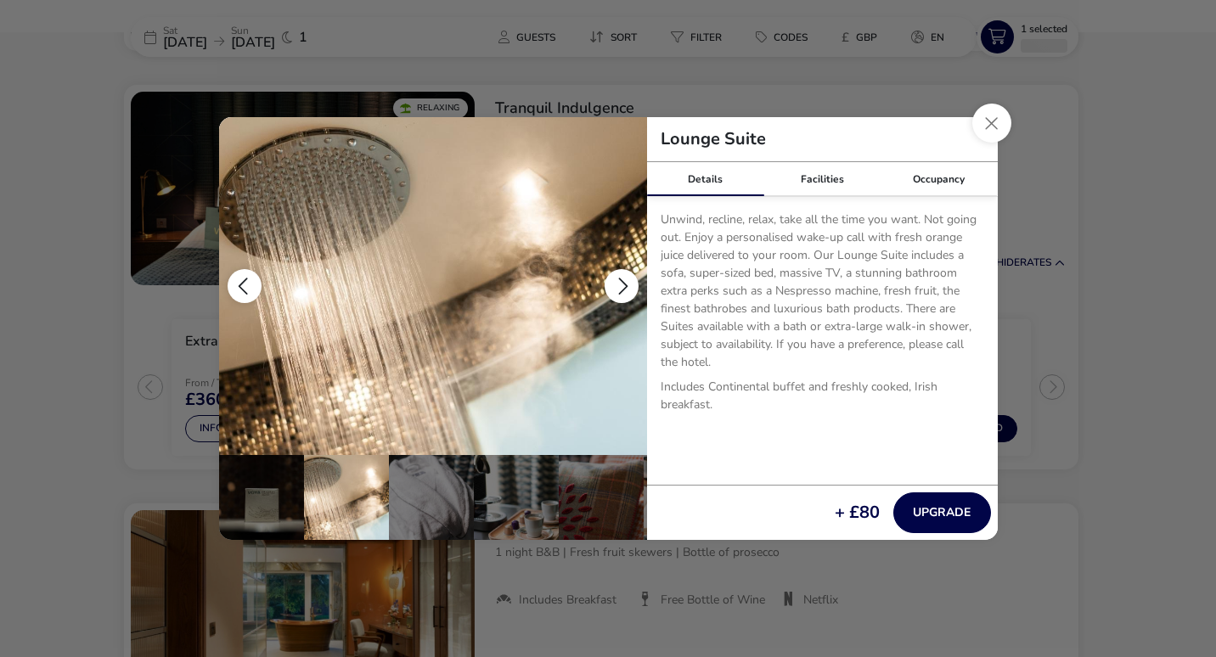
click at [630, 283] on button "details" at bounding box center [622, 286] width 34 height 34
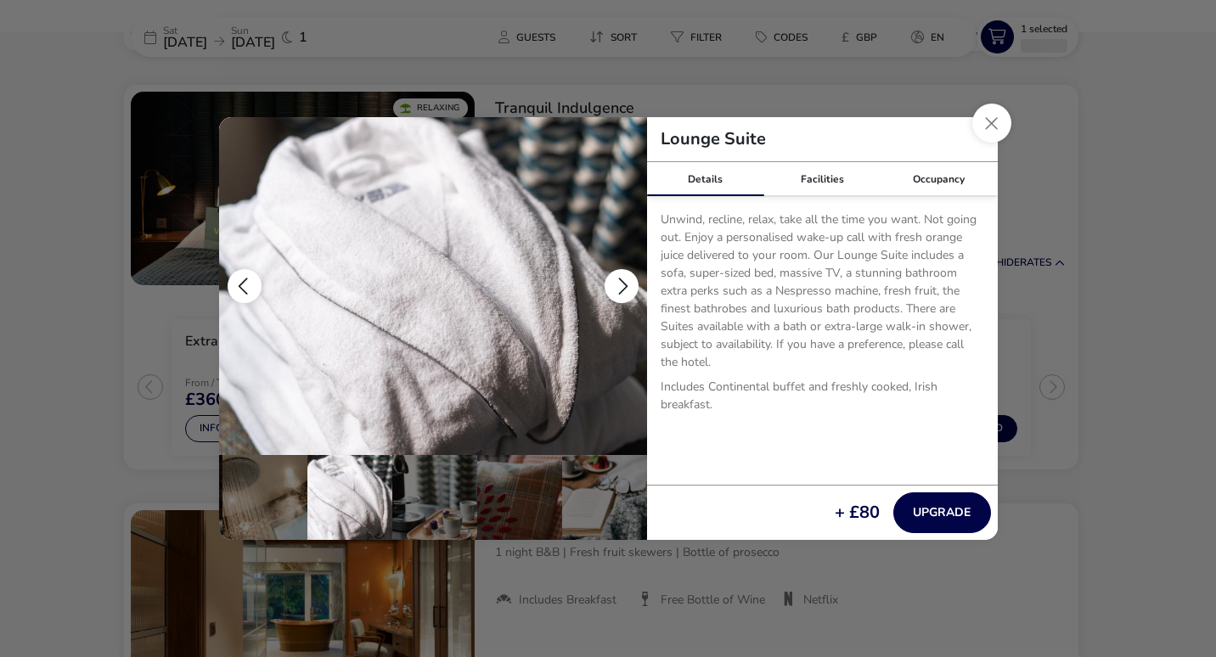
click at [630, 283] on button "details" at bounding box center [622, 286] width 34 height 34
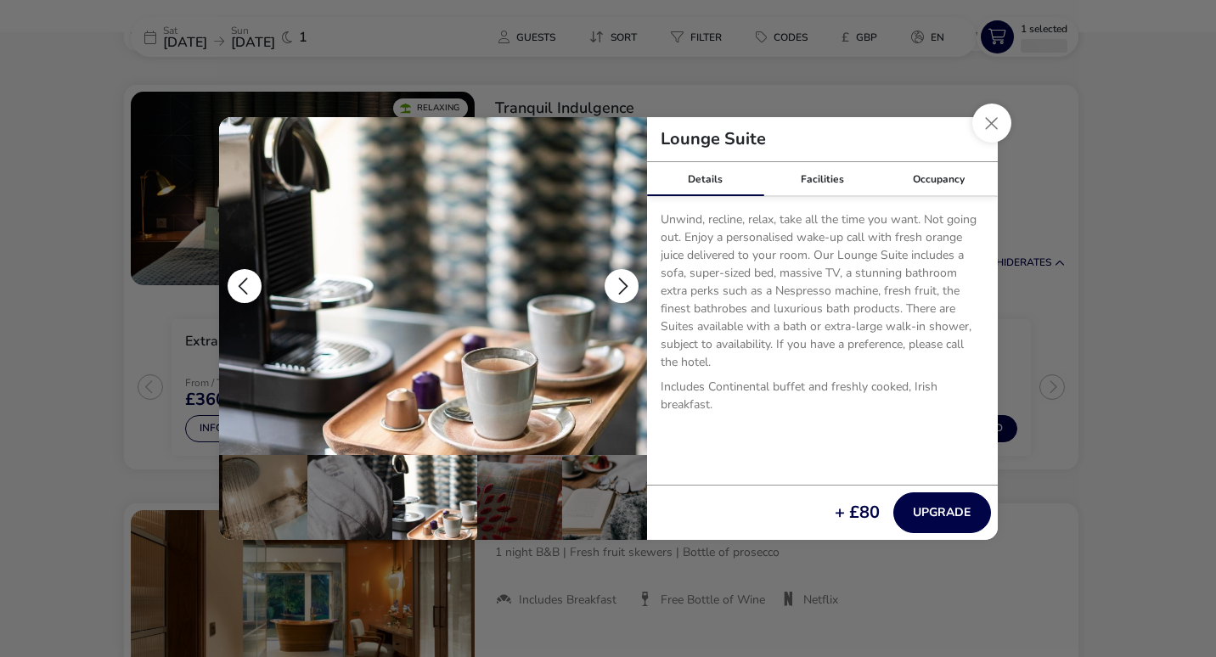
click at [630, 283] on button "details" at bounding box center [622, 286] width 34 height 34
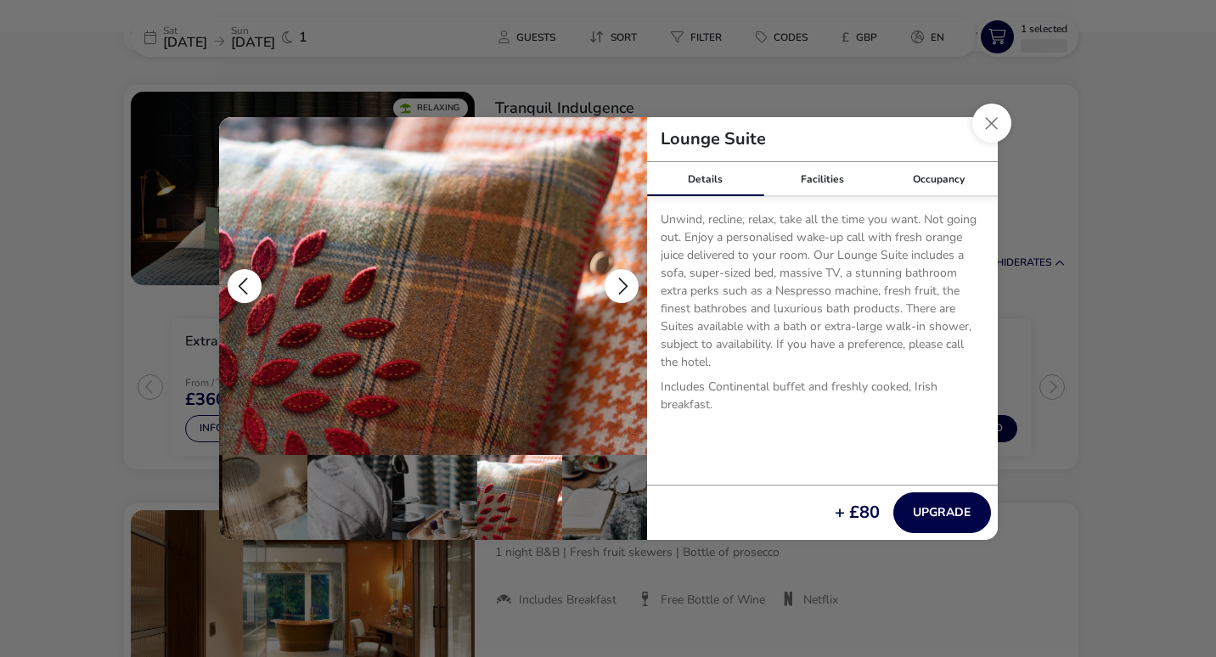
click at [630, 283] on button "details" at bounding box center [622, 286] width 34 height 34
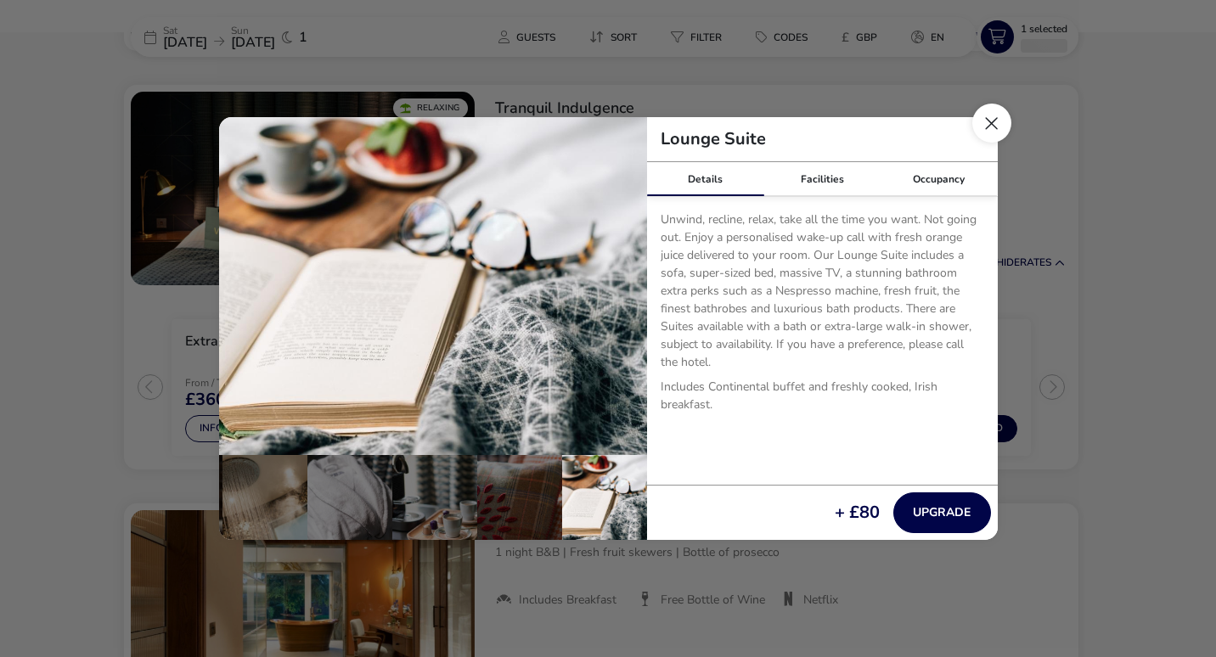
click at [983, 130] on button "Close dialog" at bounding box center [992, 123] width 39 height 39
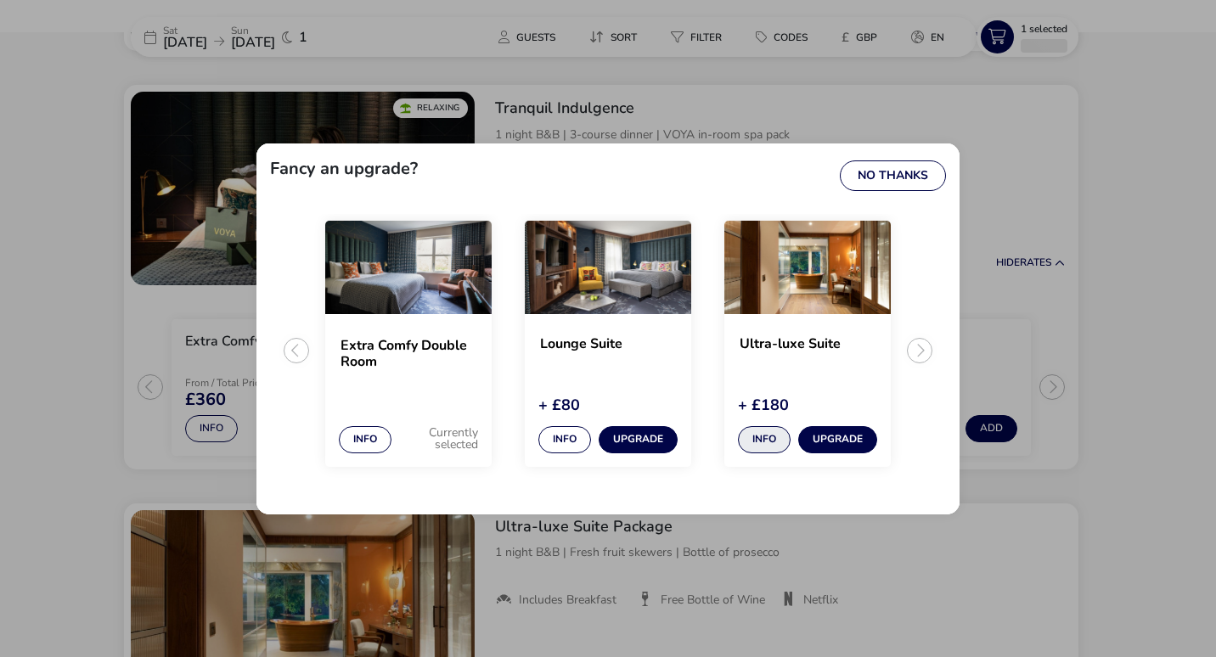
click at [773, 442] on button "Info" at bounding box center [764, 439] width 53 height 27
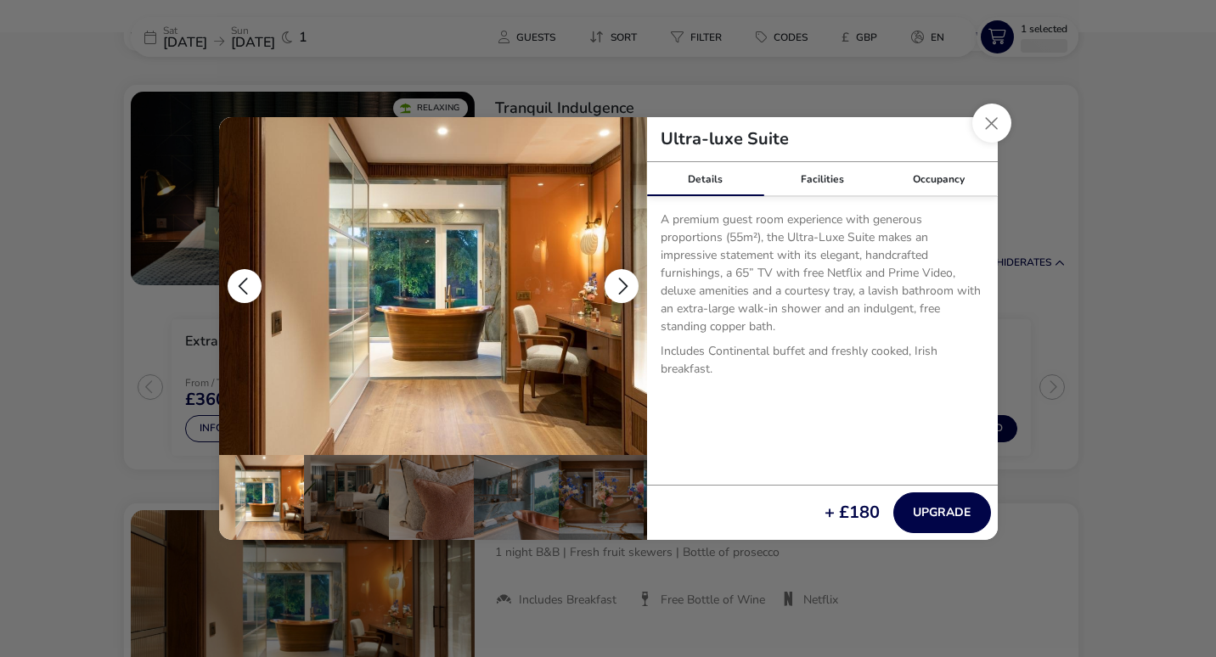
click at [620, 277] on button "details" at bounding box center [622, 286] width 34 height 34
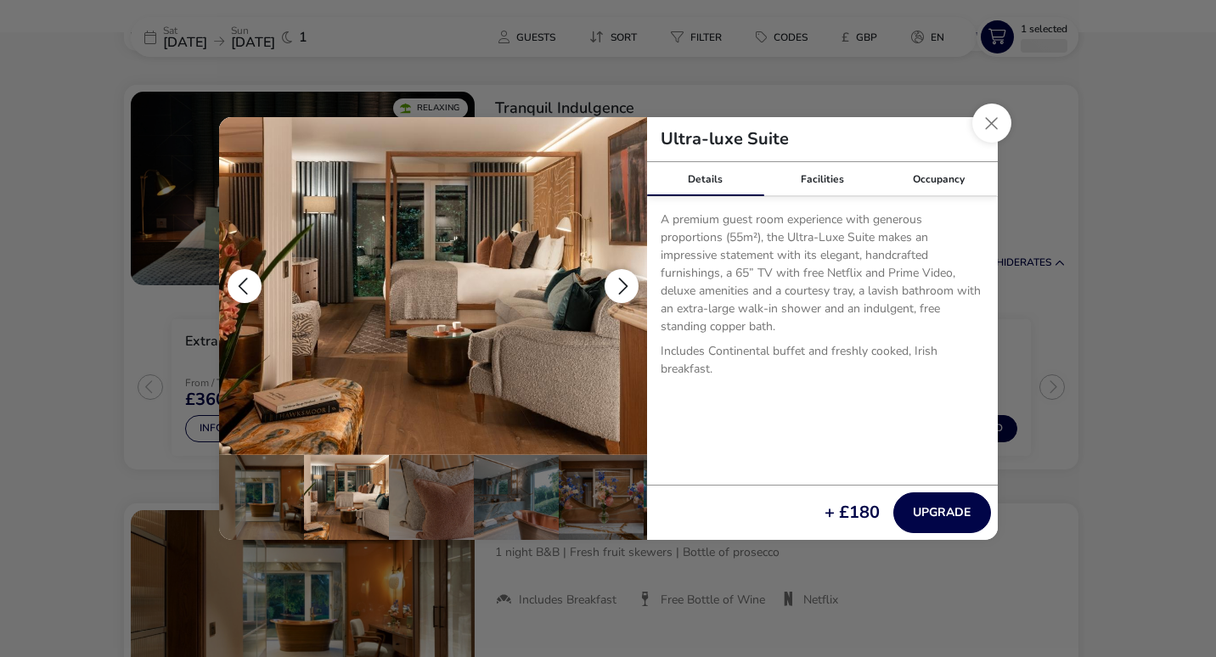
click at [620, 277] on button "details" at bounding box center [622, 286] width 34 height 34
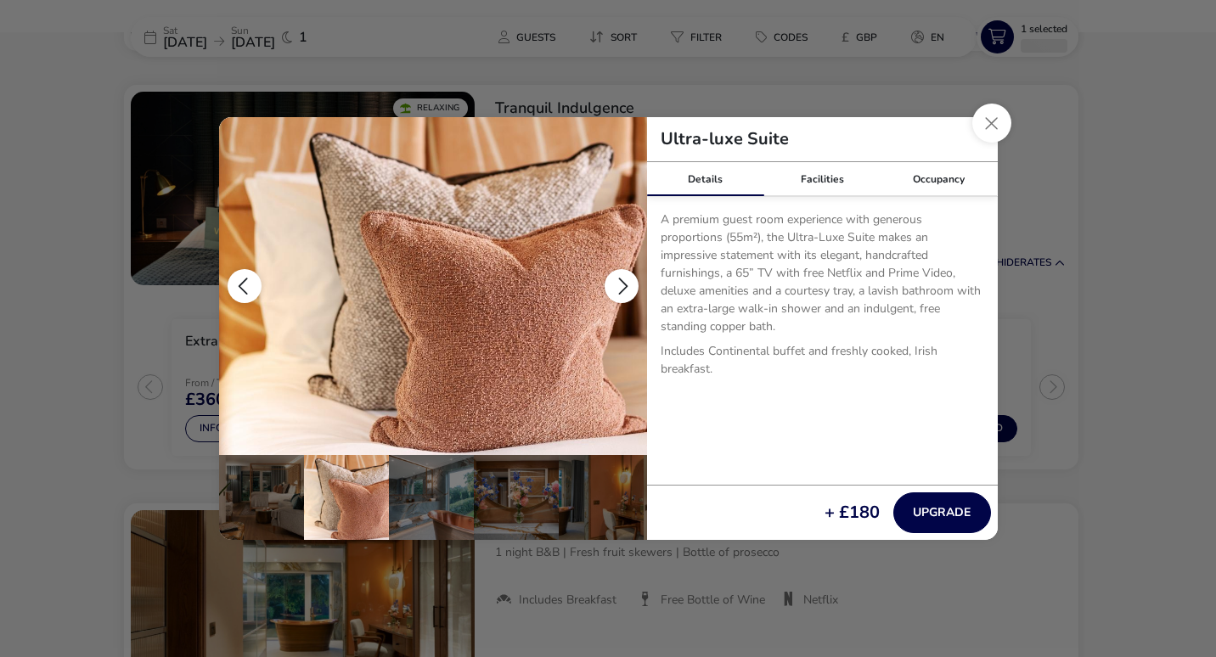
click at [620, 277] on button "details" at bounding box center [622, 286] width 34 height 34
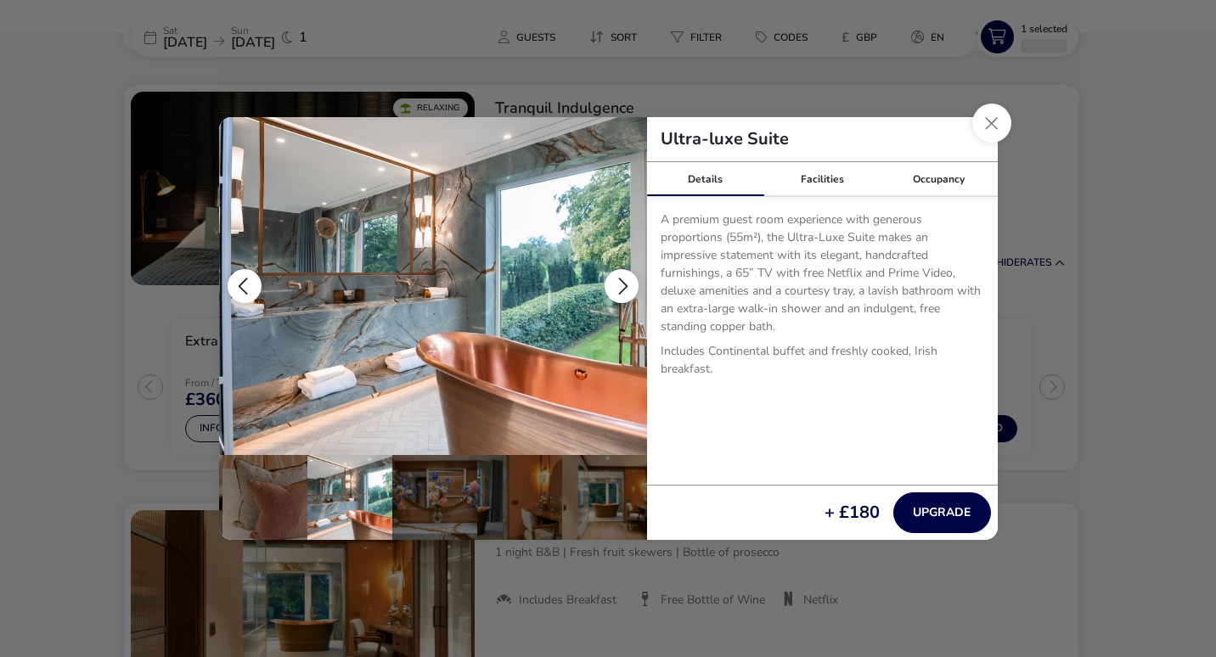
click at [620, 277] on button "details" at bounding box center [622, 286] width 34 height 34
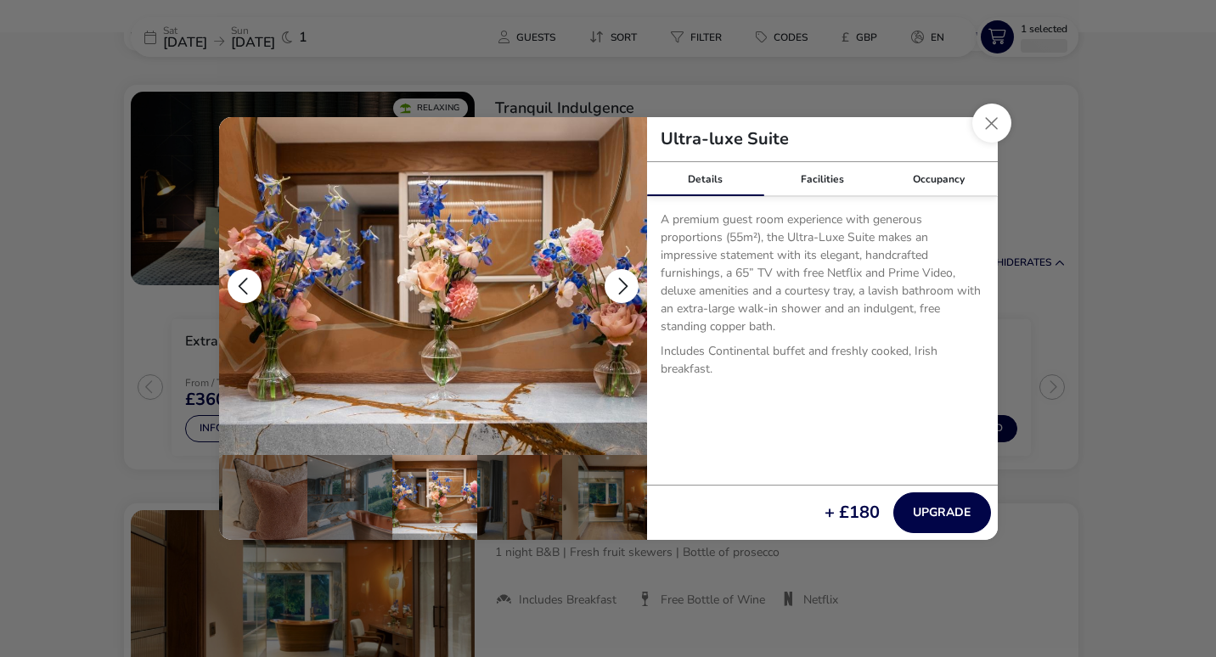
click at [620, 277] on button "details" at bounding box center [622, 286] width 34 height 34
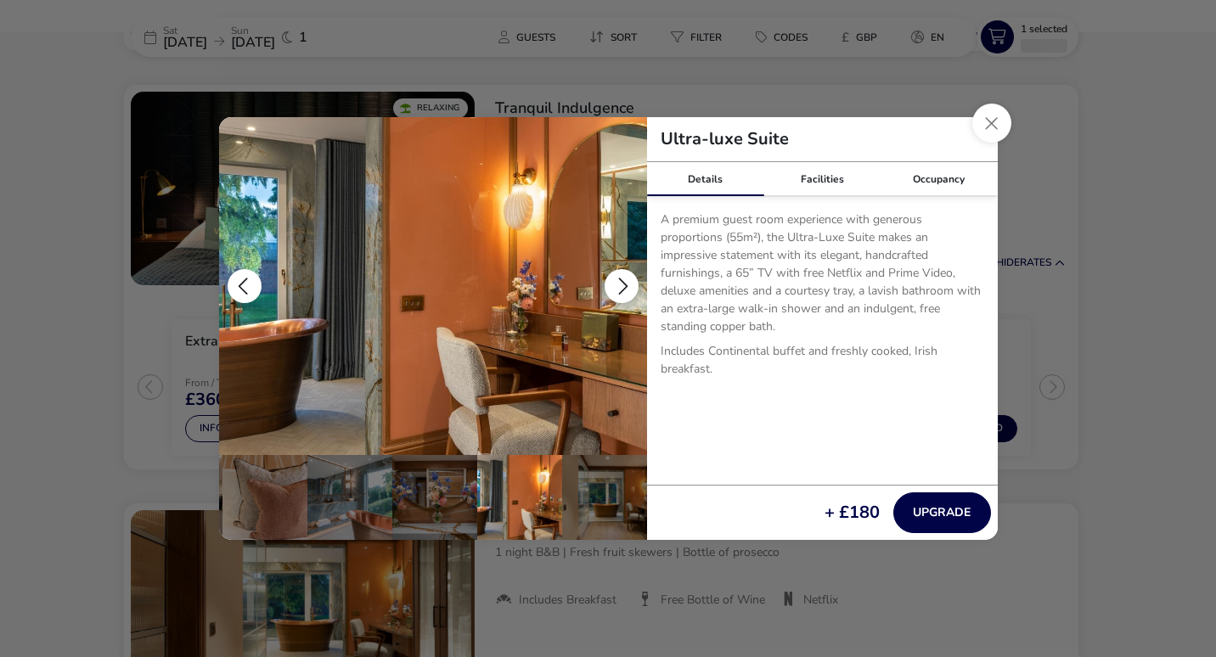
click at [620, 277] on button "details" at bounding box center [622, 286] width 34 height 34
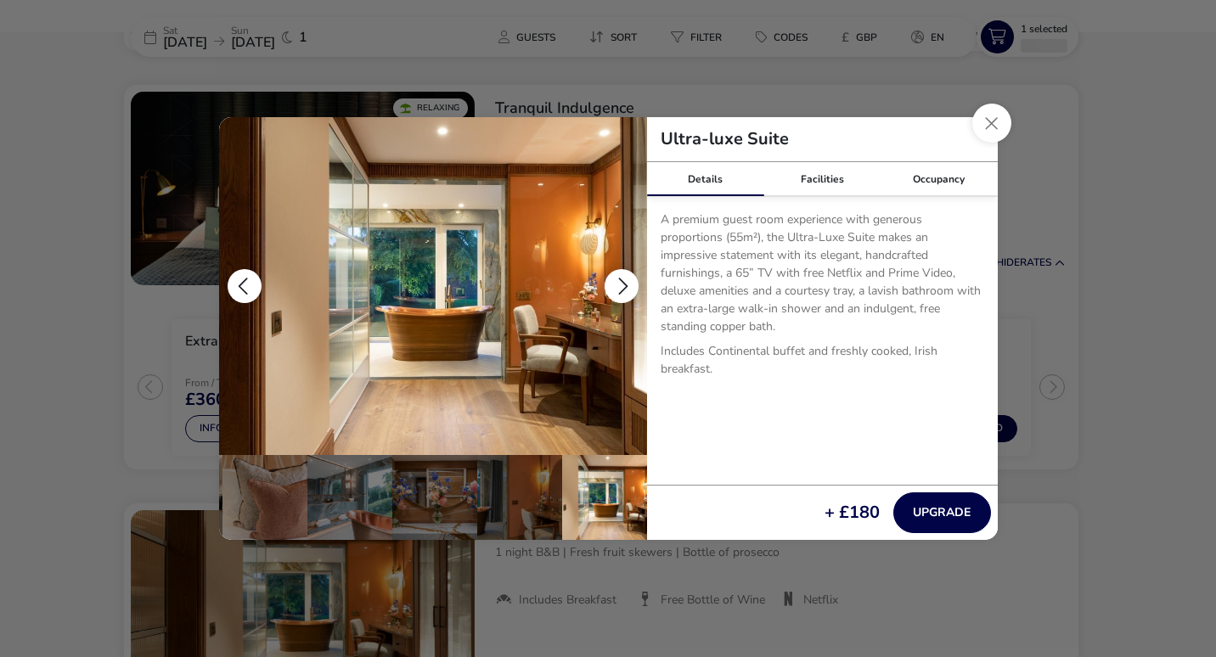
click at [620, 277] on button "details" at bounding box center [622, 286] width 34 height 34
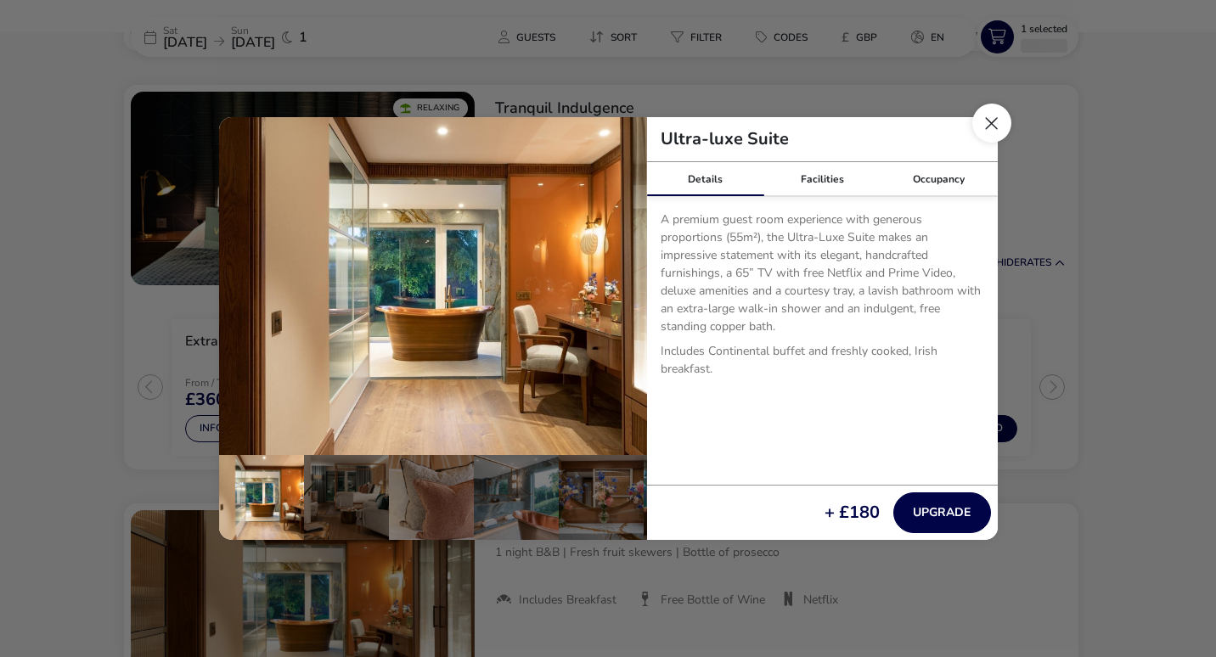
click at [985, 124] on button "Close dialog" at bounding box center [992, 123] width 39 height 39
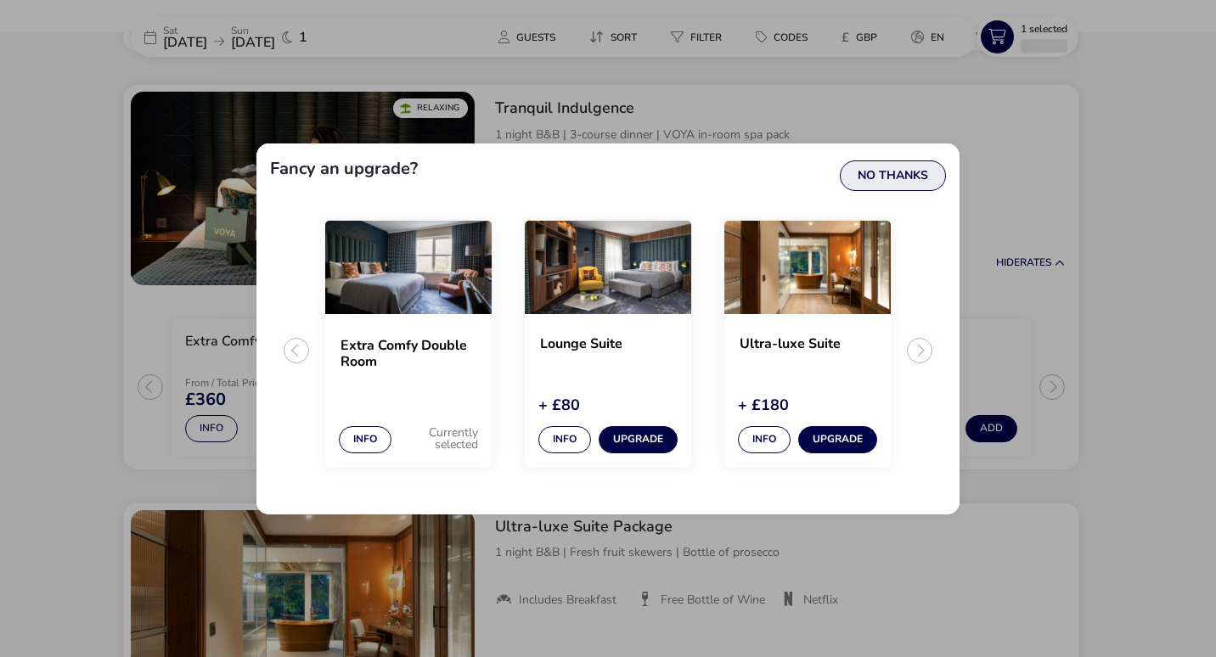
click at [924, 176] on button "No Thanks" at bounding box center [893, 176] width 106 height 31
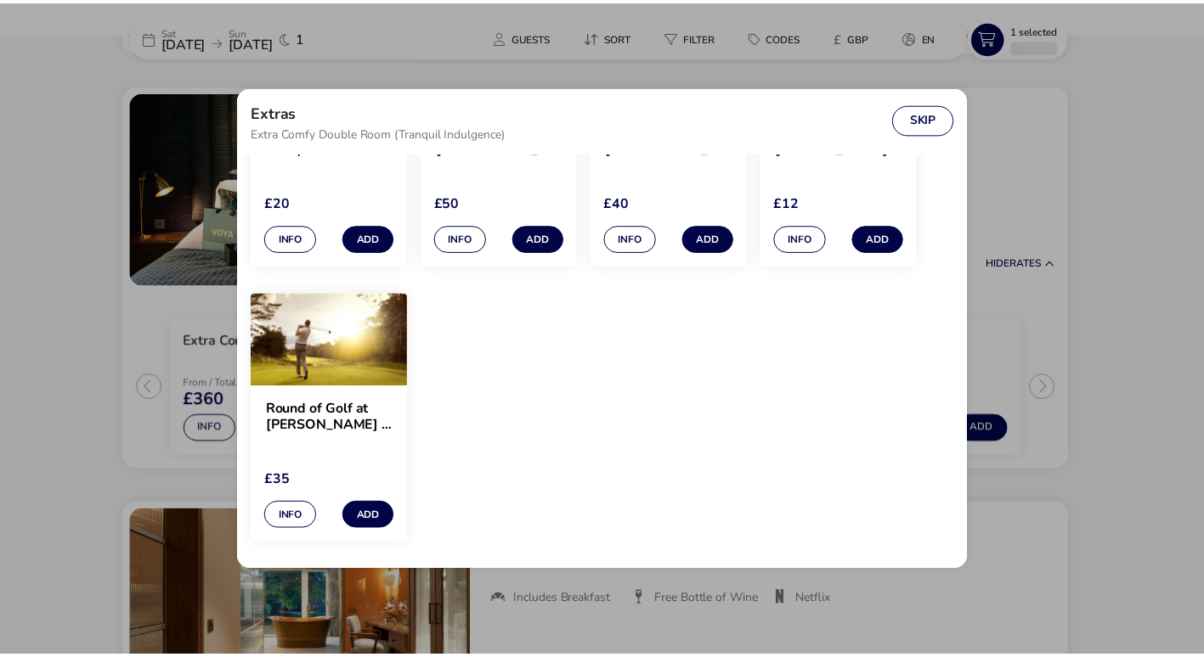
scroll to position [1180, 0]
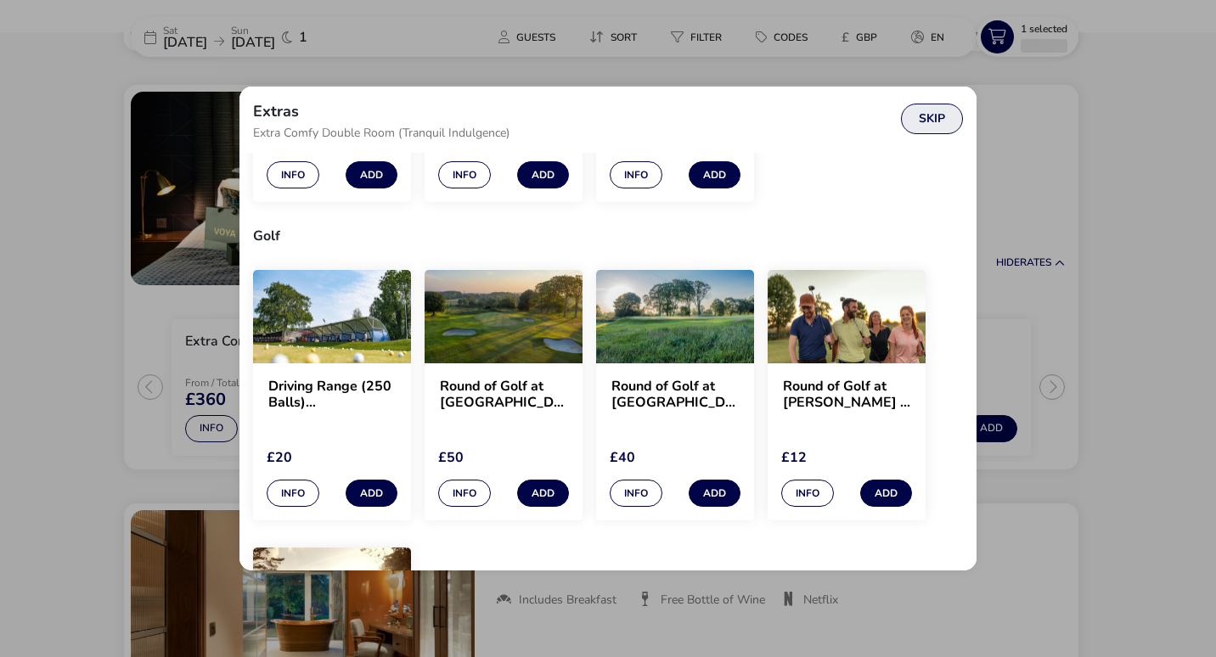
click at [935, 126] on button "Skip" at bounding box center [932, 119] width 62 height 31
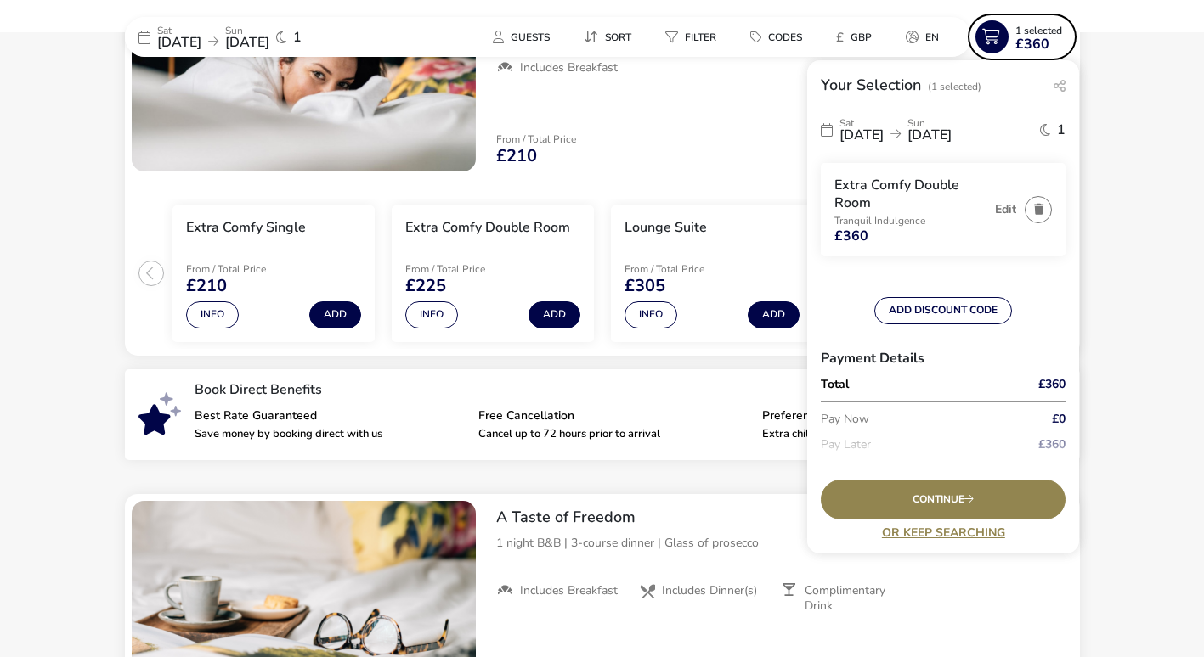
scroll to position [0, 0]
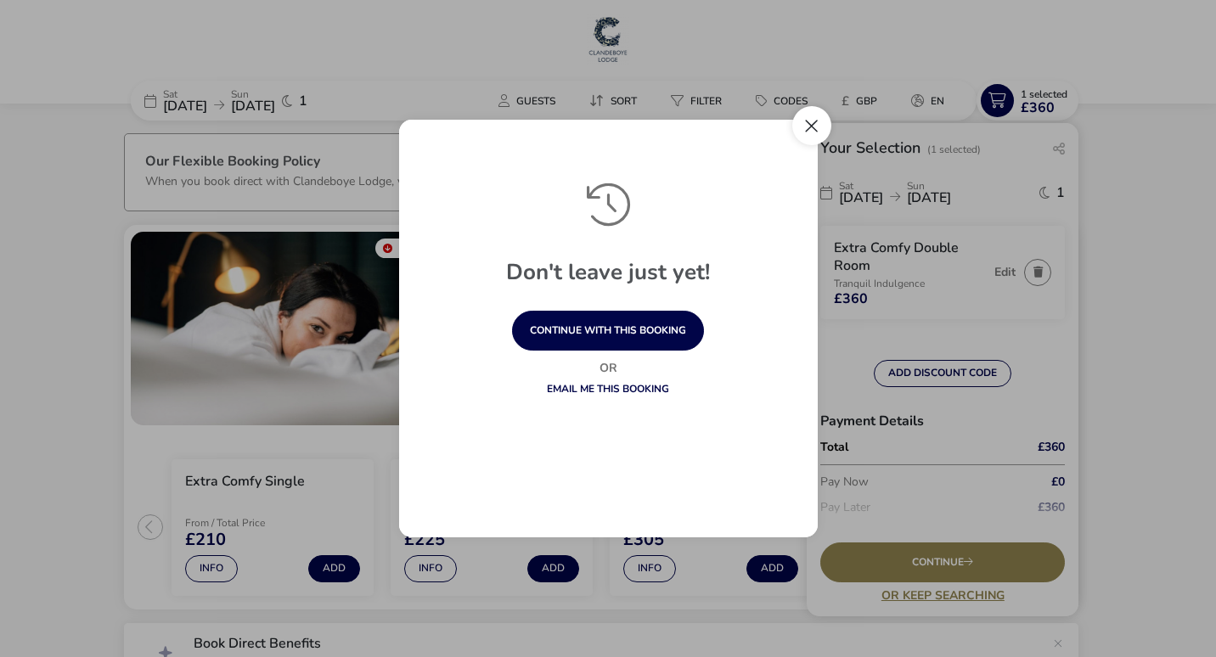
click at [812, 122] on button "Close" at bounding box center [812, 125] width 39 height 39
